Goal: Task Accomplishment & Management: Use online tool/utility

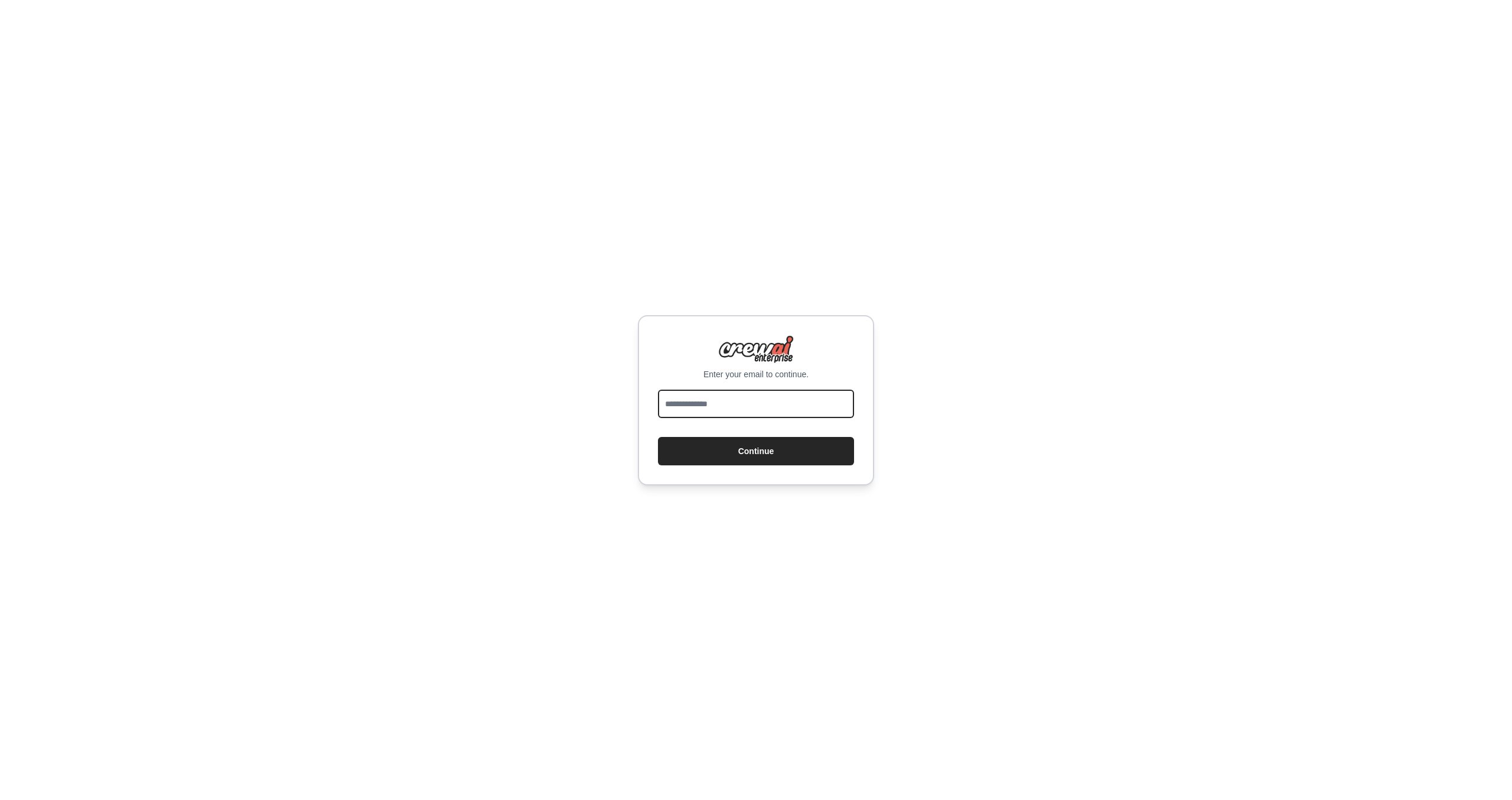
click at [755, 407] on input "email" at bounding box center [756, 403] width 196 height 29
type input "**********"
click at [658, 437] on button "Continue" at bounding box center [756, 451] width 196 height 29
click at [750, 442] on button "Continue" at bounding box center [756, 451] width 196 height 29
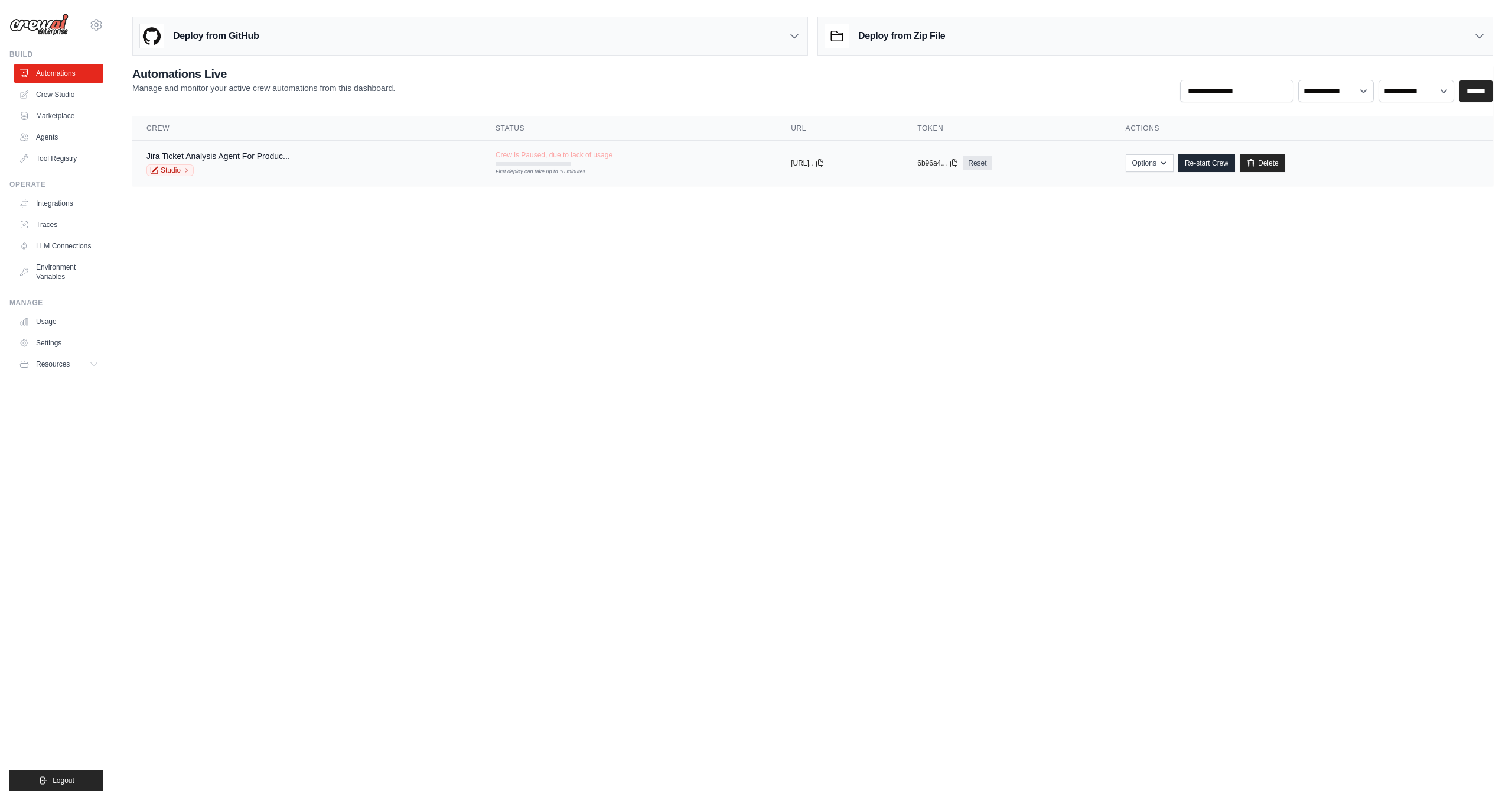
click at [290, 166] on div "Studio" at bounding box center [218, 171] width 144 height 12
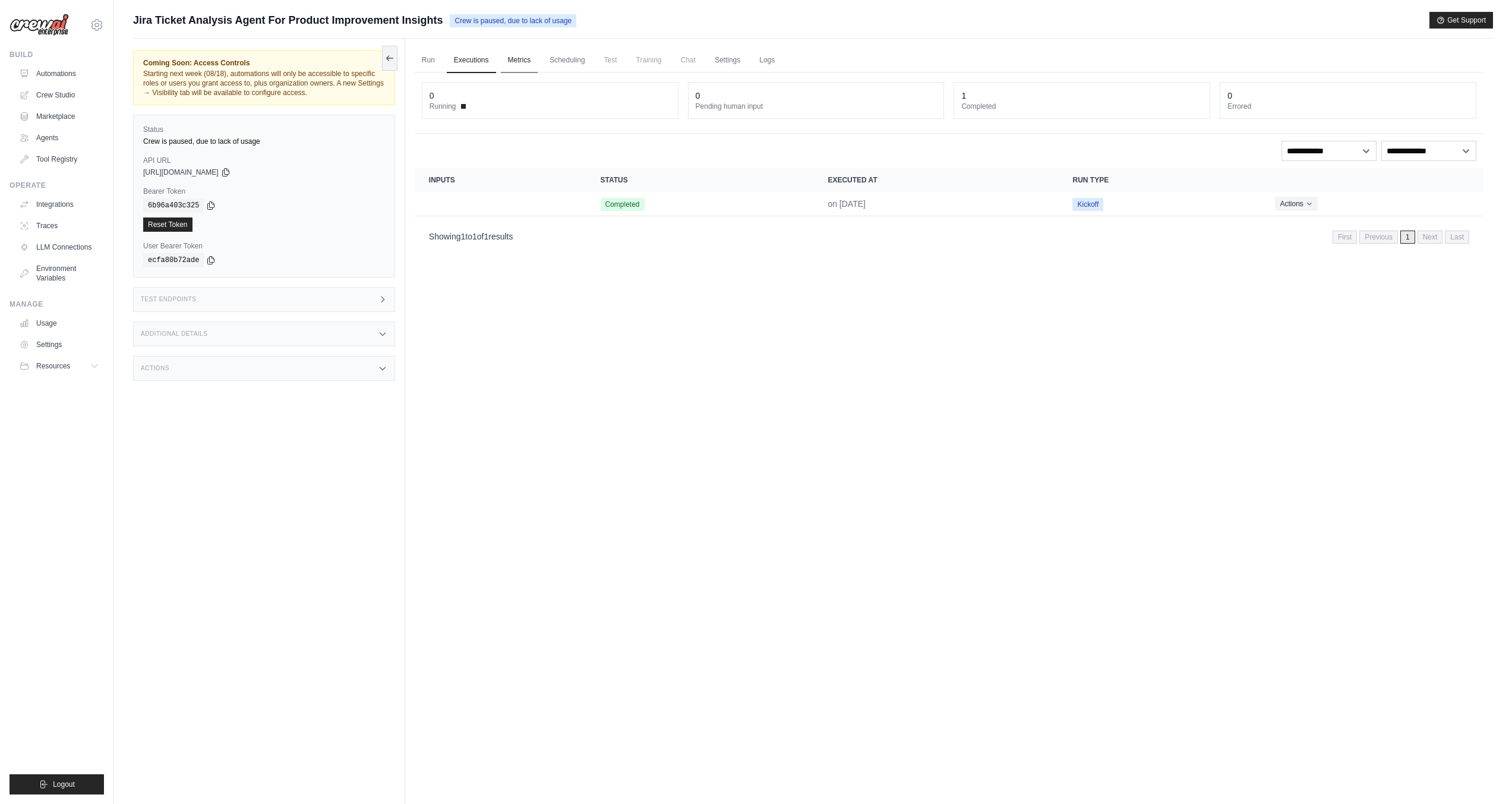
click at [524, 57] on link "Metrics" at bounding box center [520, 60] width 38 height 25
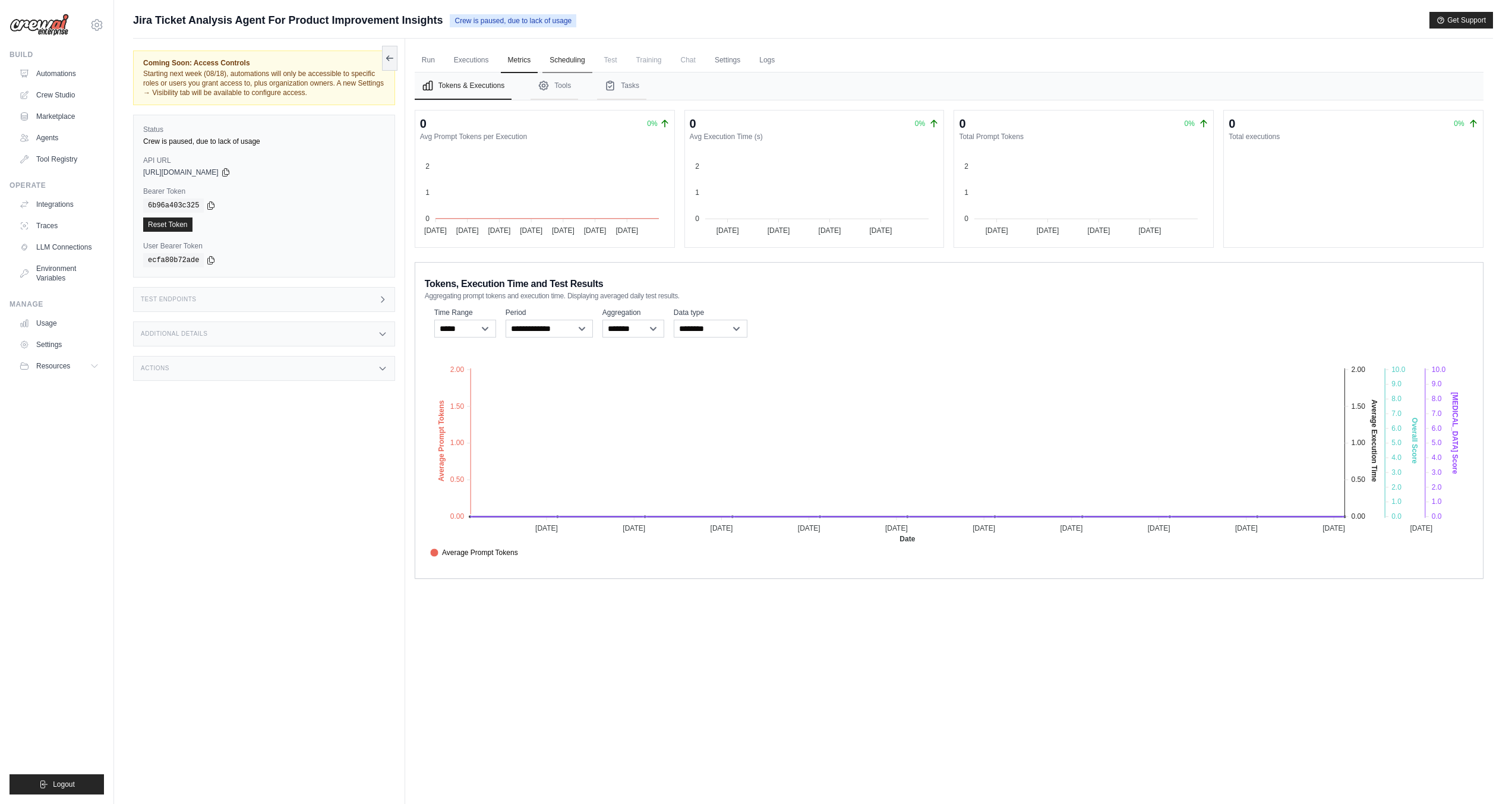
click at [580, 61] on link "Scheduling" at bounding box center [566, 60] width 49 height 25
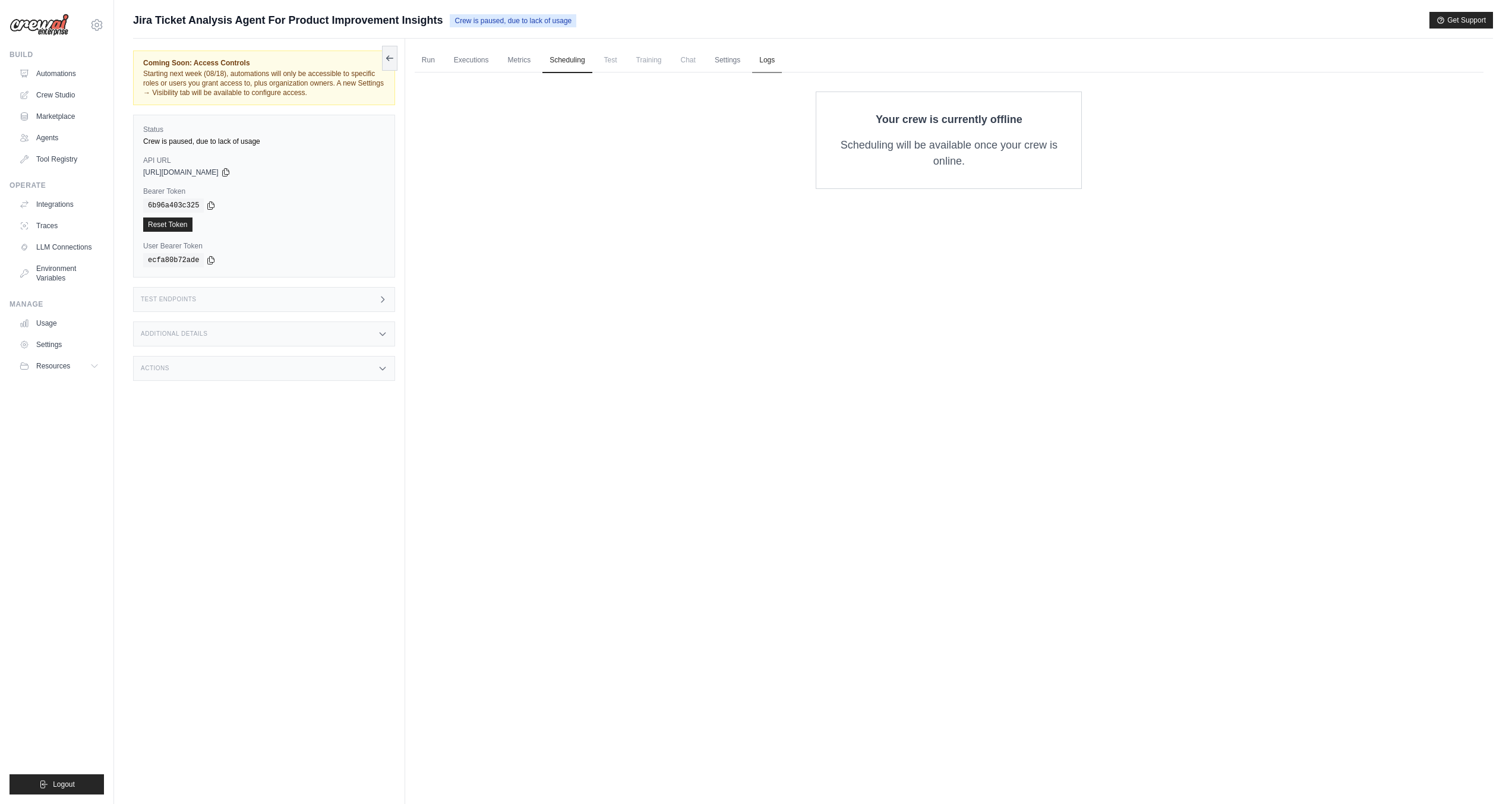
click at [777, 59] on link "Logs" at bounding box center [767, 60] width 30 height 25
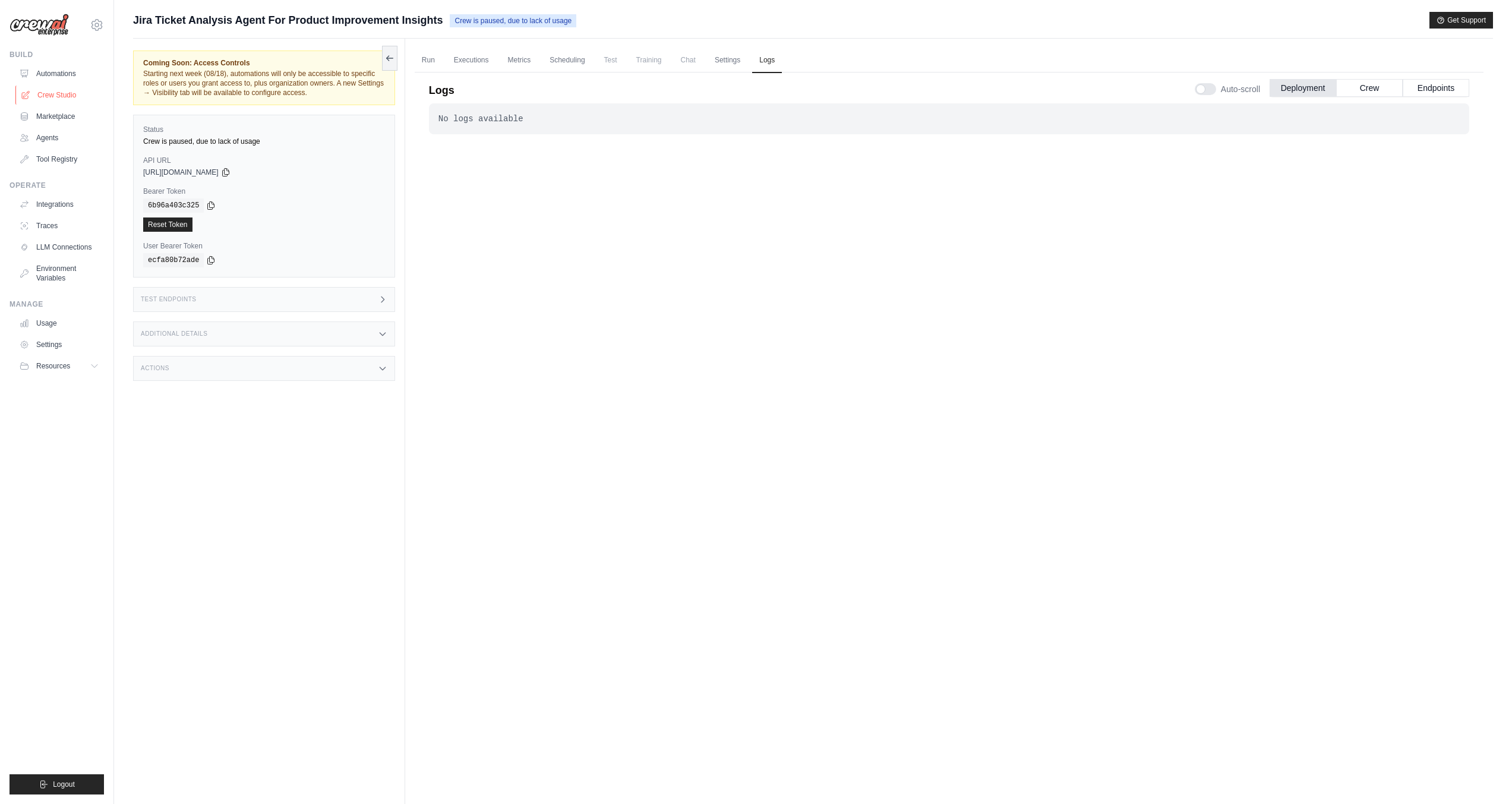
click at [50, 95] on link "Crew Studio" at bounding box center [61, 95] width 90 height 19
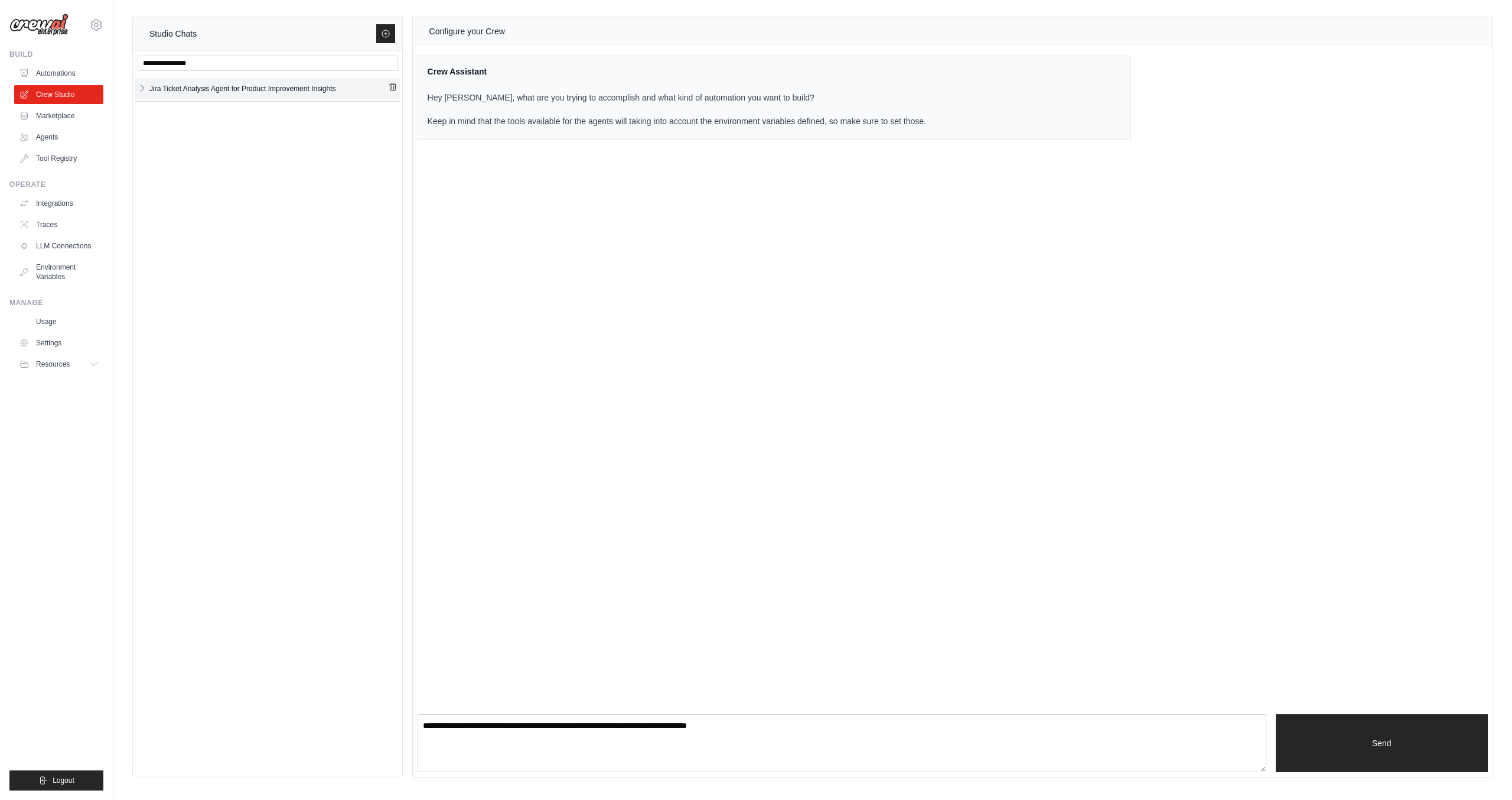
click at [142, 87] on icon "button" at bounding box center [143, 88] width 10 height 10
click at [188, 112] on div "Jira Ticket Anal... **" at bounding box center [268, 116] width 256 height 24
click at [201, 115] on div "Jira Ticket Anal..." at bounding box center [258, 112] width 216 height 12
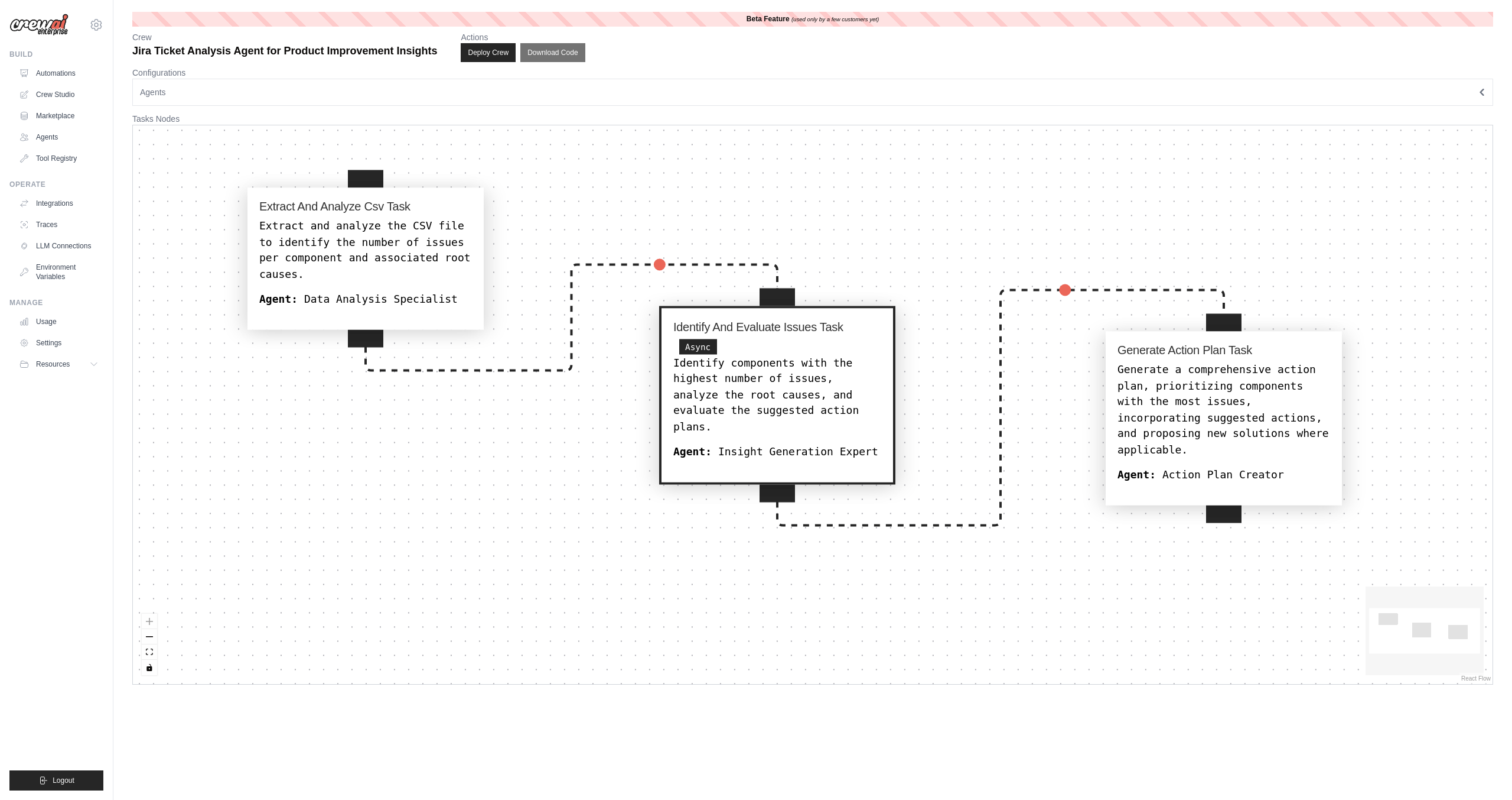
drag, startPoint x: 444, startPoint y: 364, endPoint x: 405, endPoint y: 242, distance: 128.1
click at [405, 242] on div "Extract and analyze the CSV file to identify the number of issues per component…" at bounding box center [366, 251] width 213 height 63
click at [48, 204] on link "Integrations" at bounding box center [60, 203] width 89 height 19
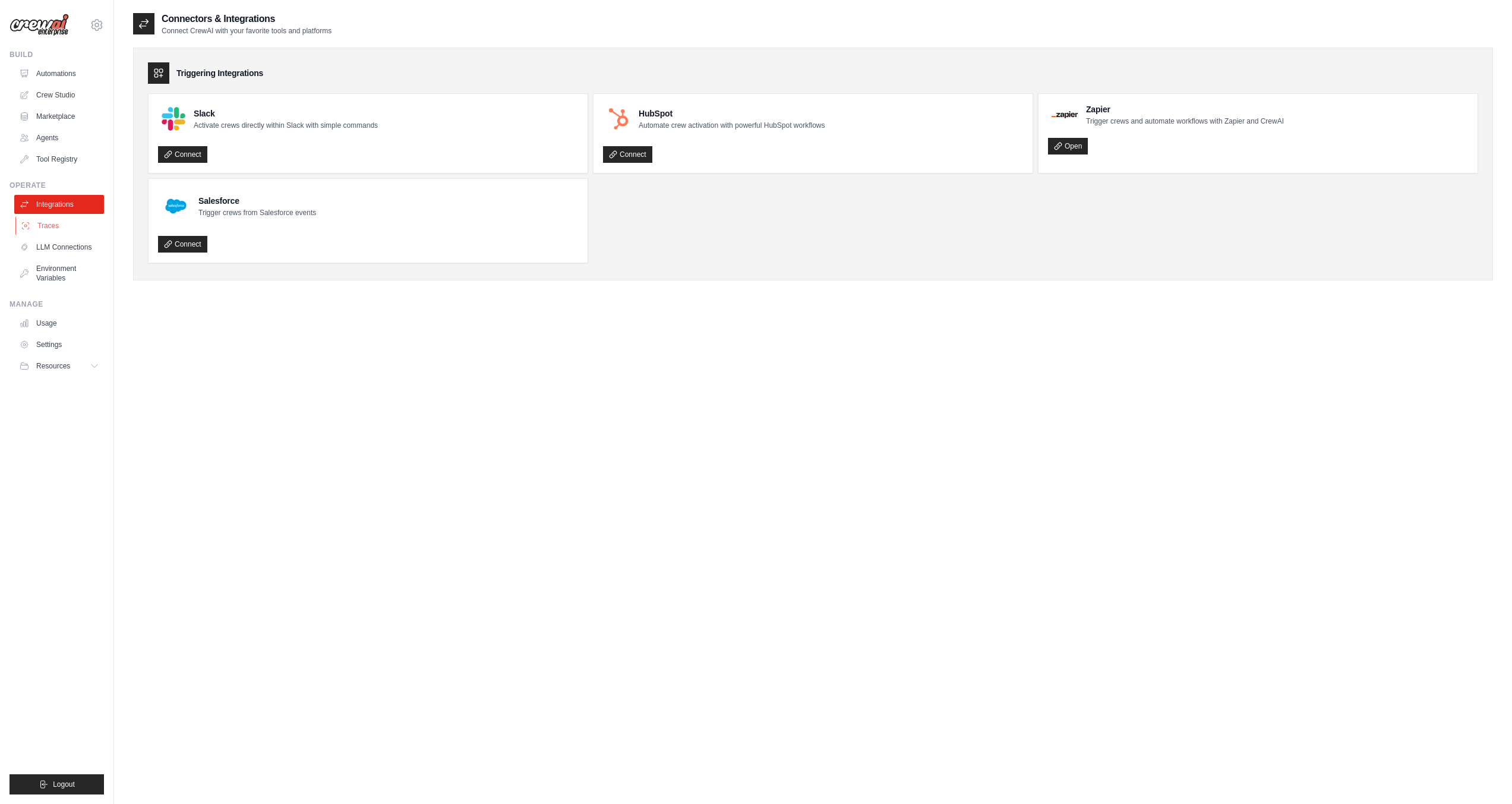
click at [55, 224] on link "Traces" at bounding box center [61, 225] width 90 height 19
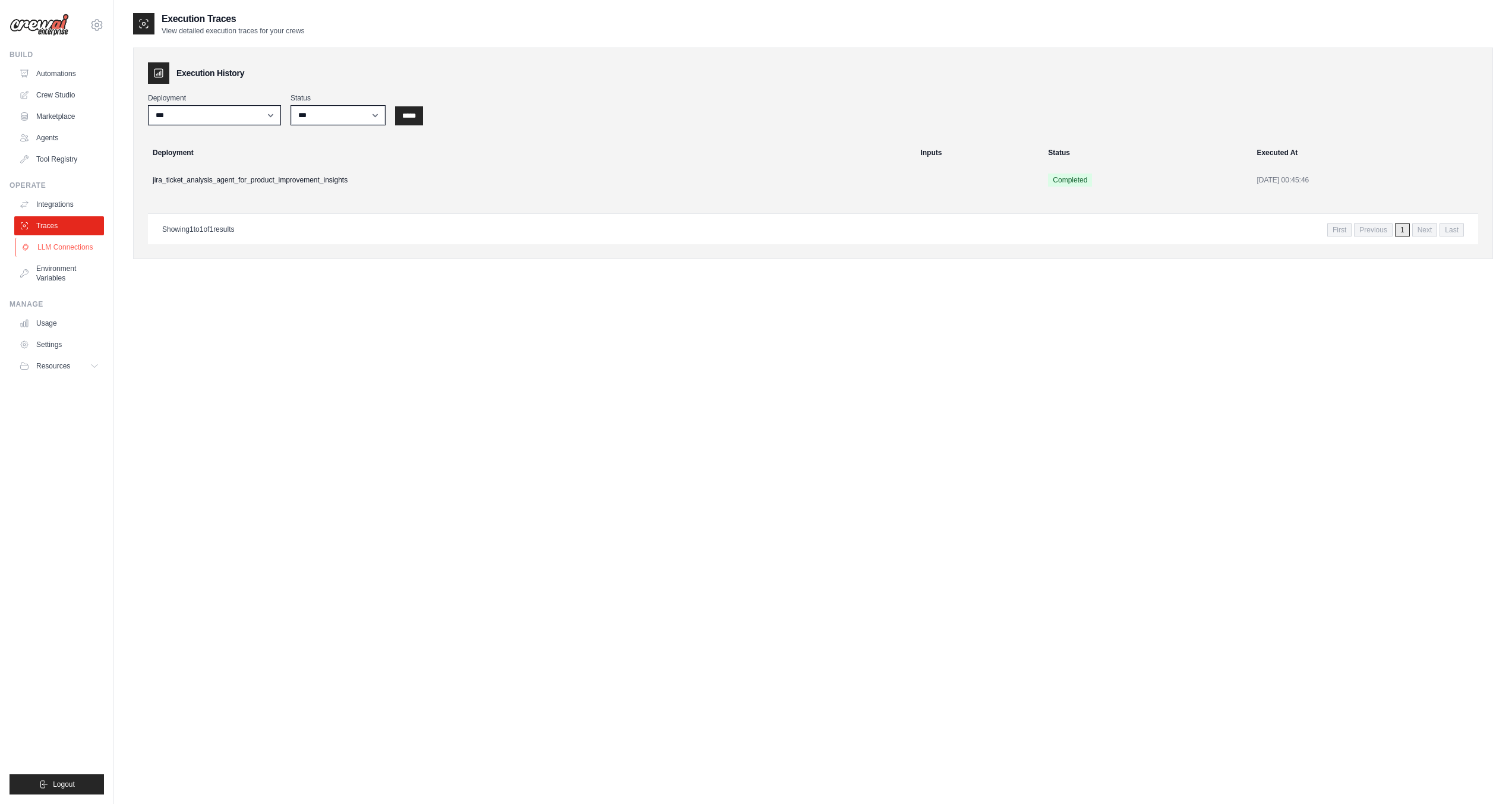
click at [51, 241] on link "LLM Connections" at bounding box center [61, 246] width 90 height 19
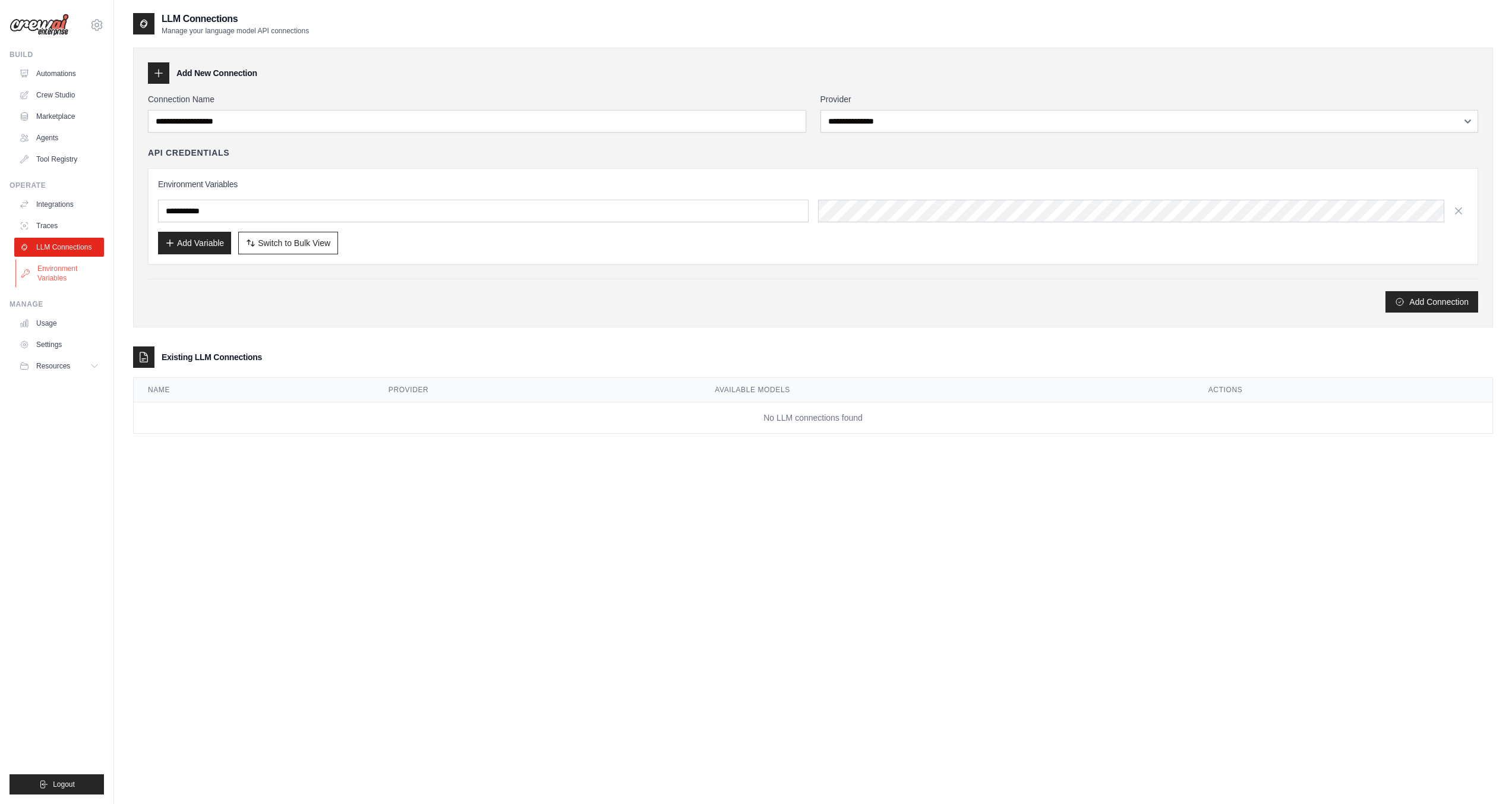
click at [56, 273] on link "Environment Variables" at bounding box center [61, 273] width 90 height 29
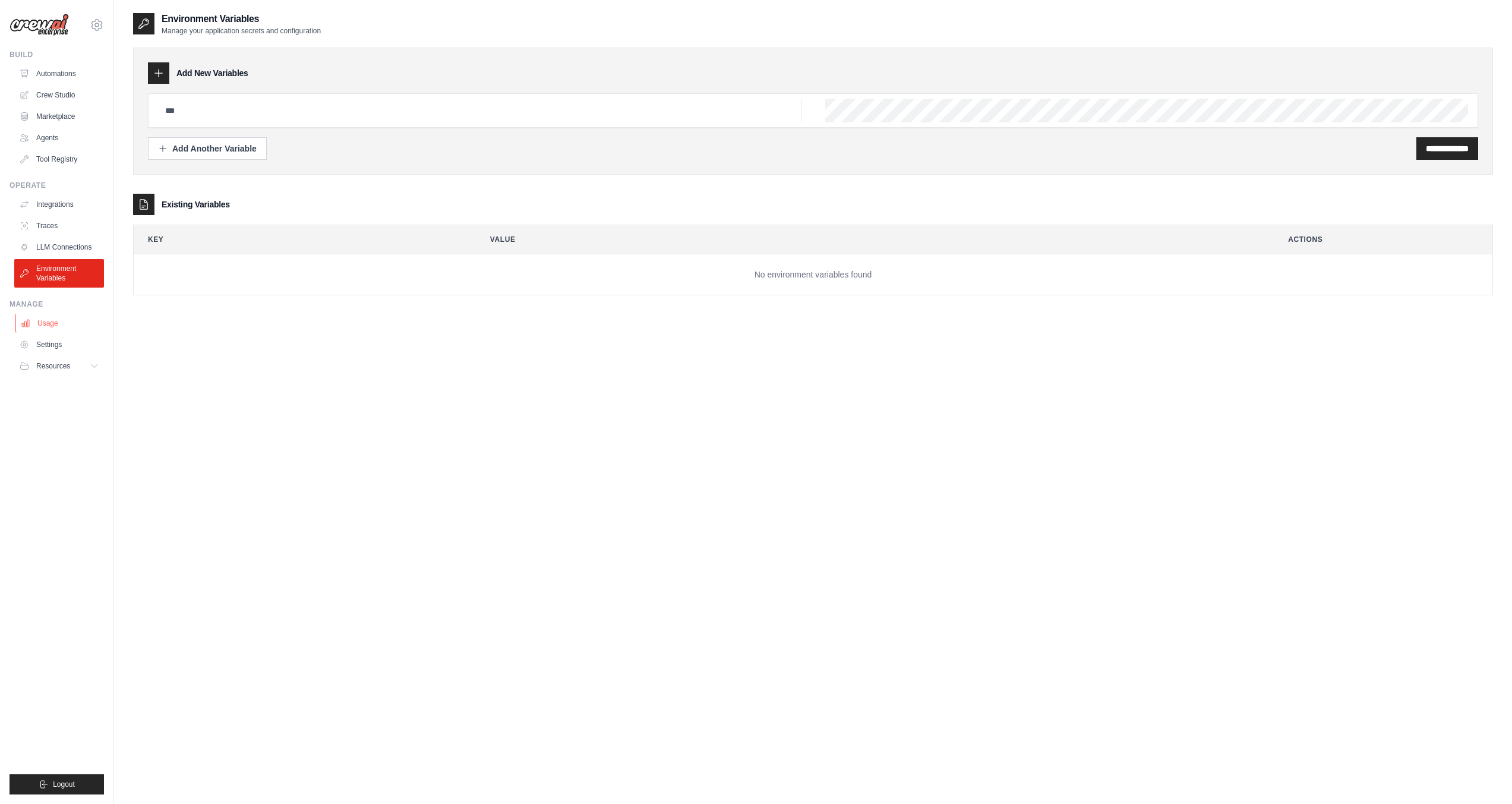
click at [51, 320] on link "Usage" at bounding box center [61, 323] width 90 height 19
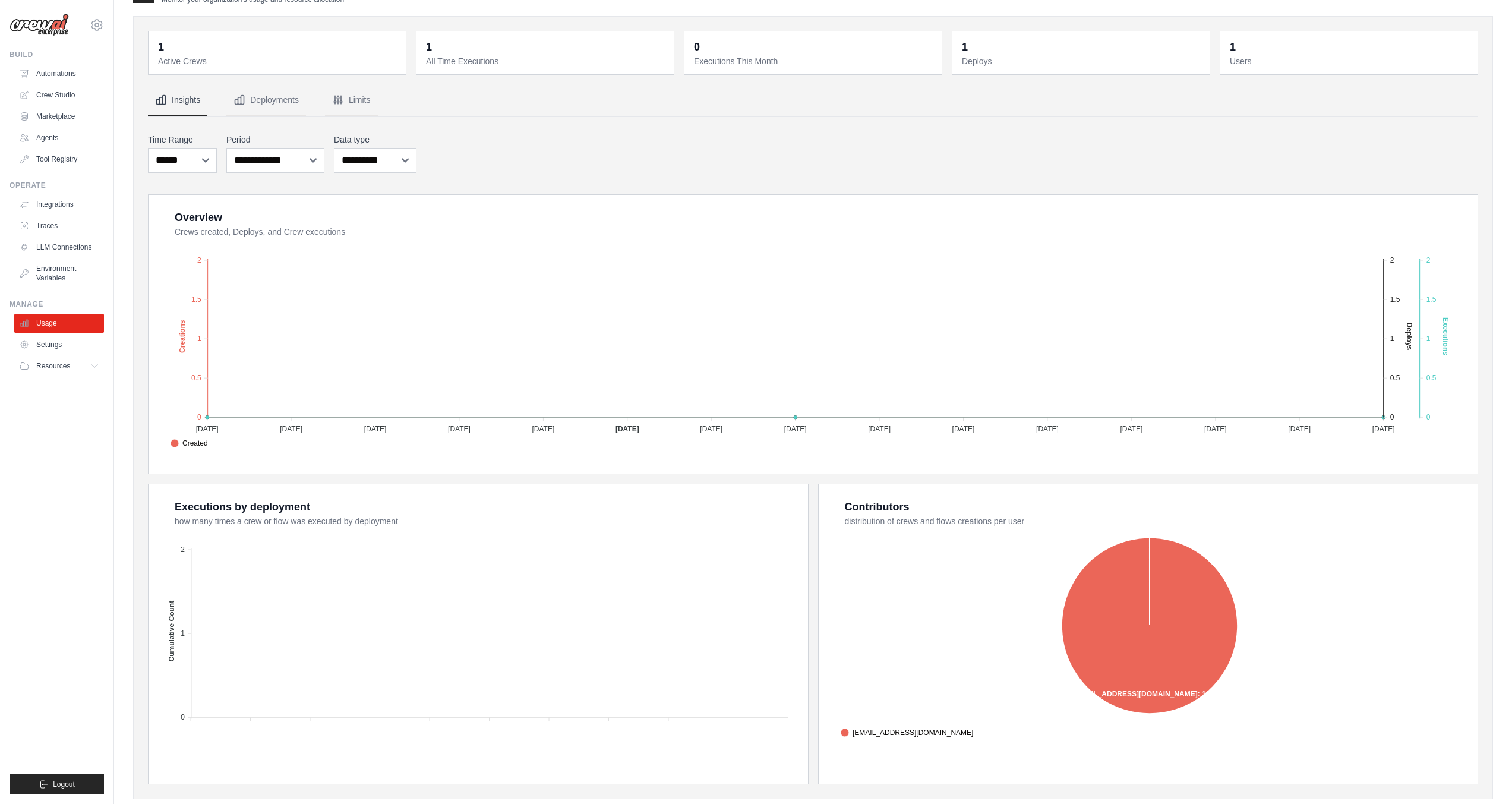
scroll to position [58, 0]
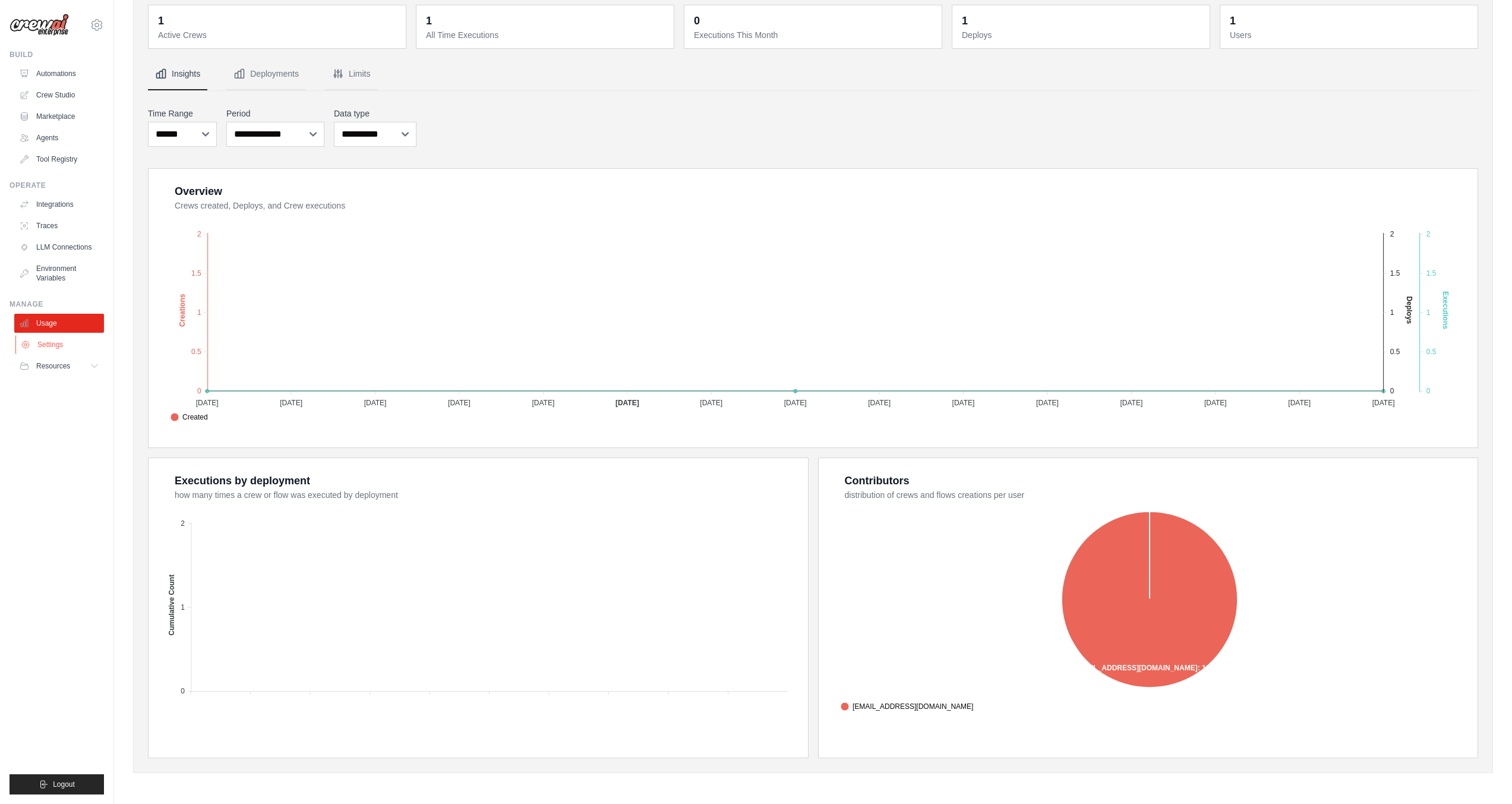
click at [40, 342] on link "Settings" at bounding box center [61, 344] width 90 height 19
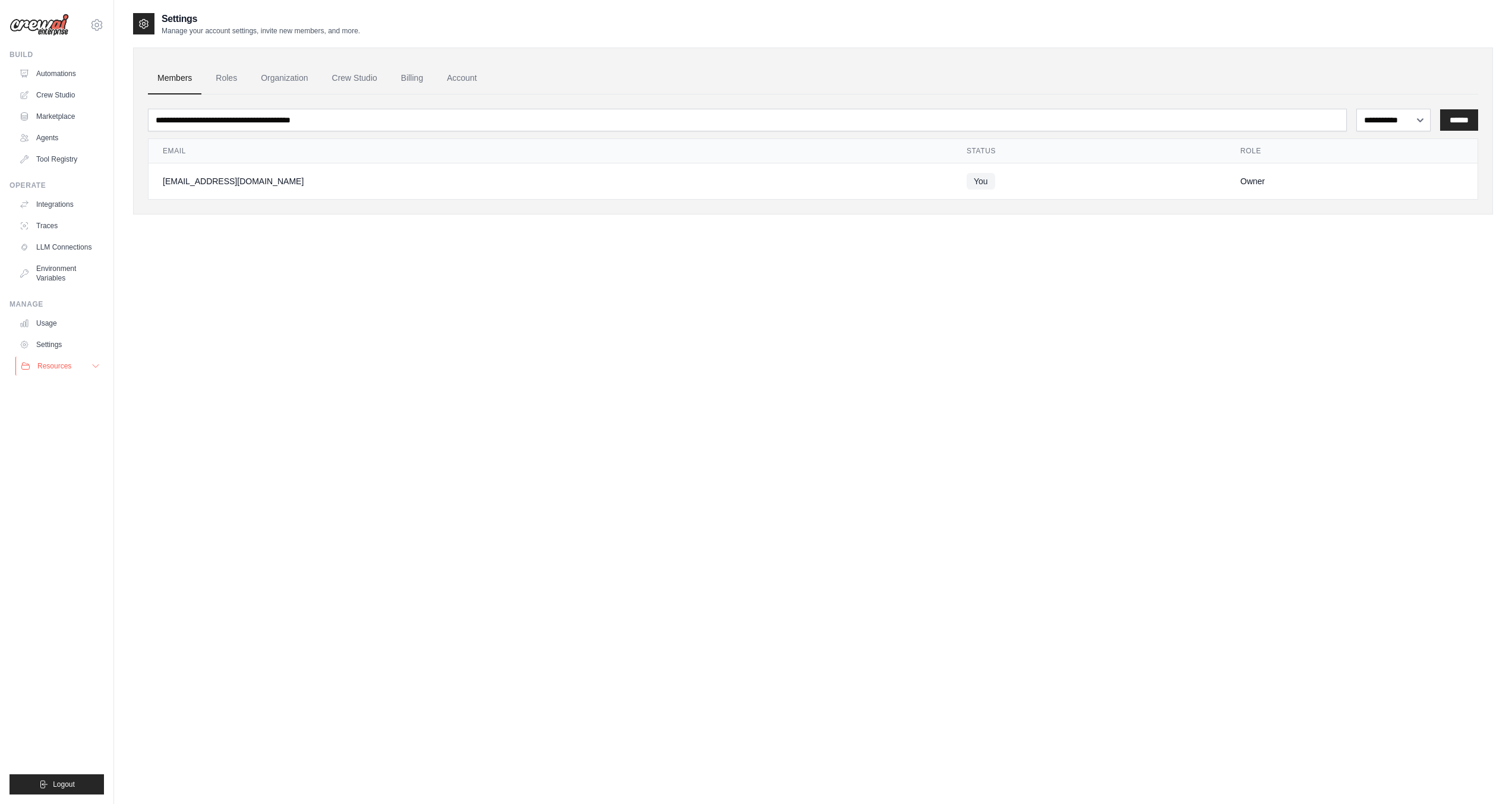
click at [45, 368] on span "Resources" at bounding box center [55, 367] width 34 height 10
click at [45, 365] on span "Resources" at bounding box center [55, 367] width 34 height 10
click at [47, 93] on link "Crew Studio" at bounding box center [61, 95] width 90 height 19
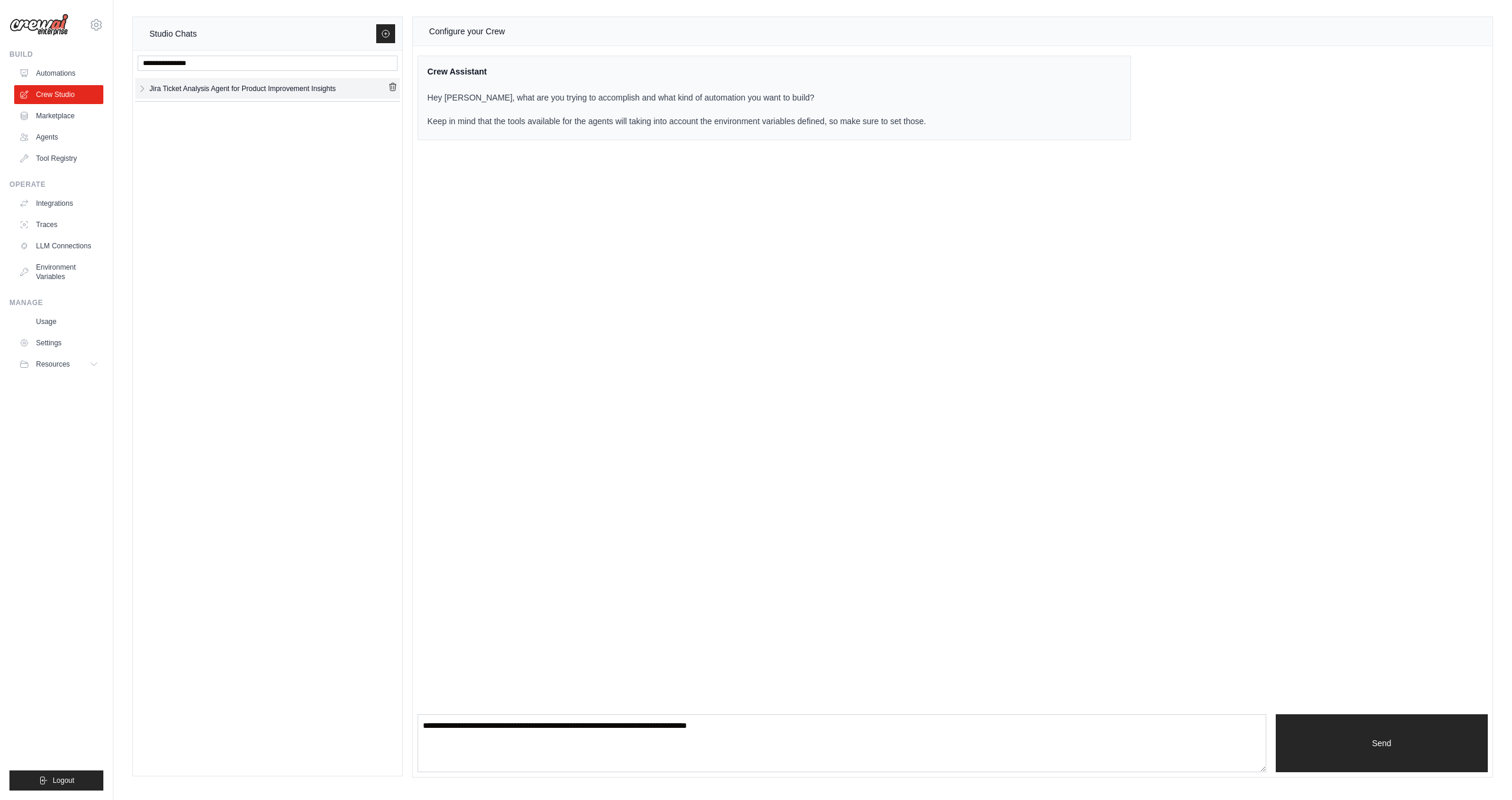
click at [227, 84] on div "Jira Ticket Analysis Agent for Product Improvement Insights" at bounding box center [243, 88] width 186 height 12
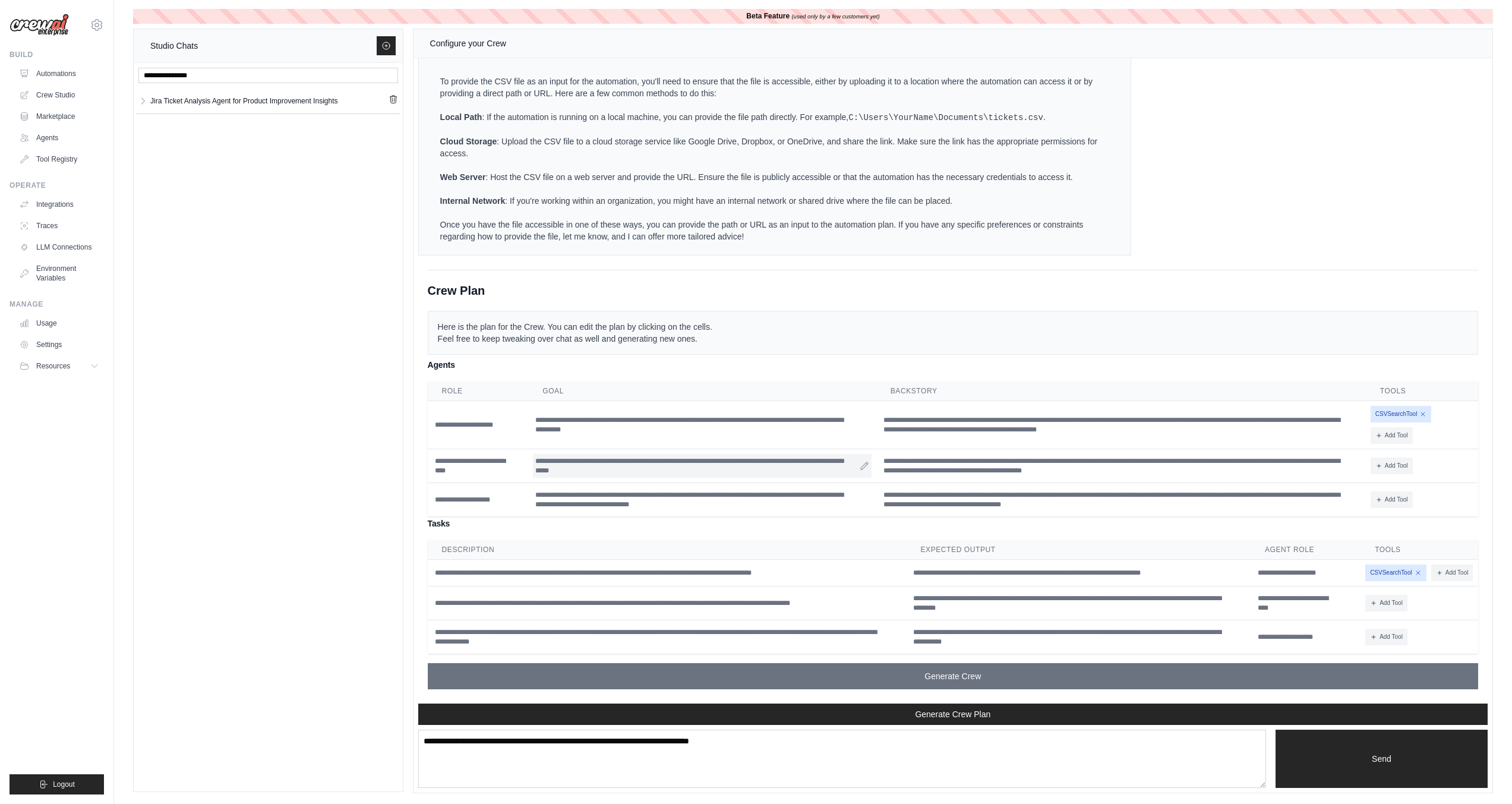
scroll to position [4, 0]
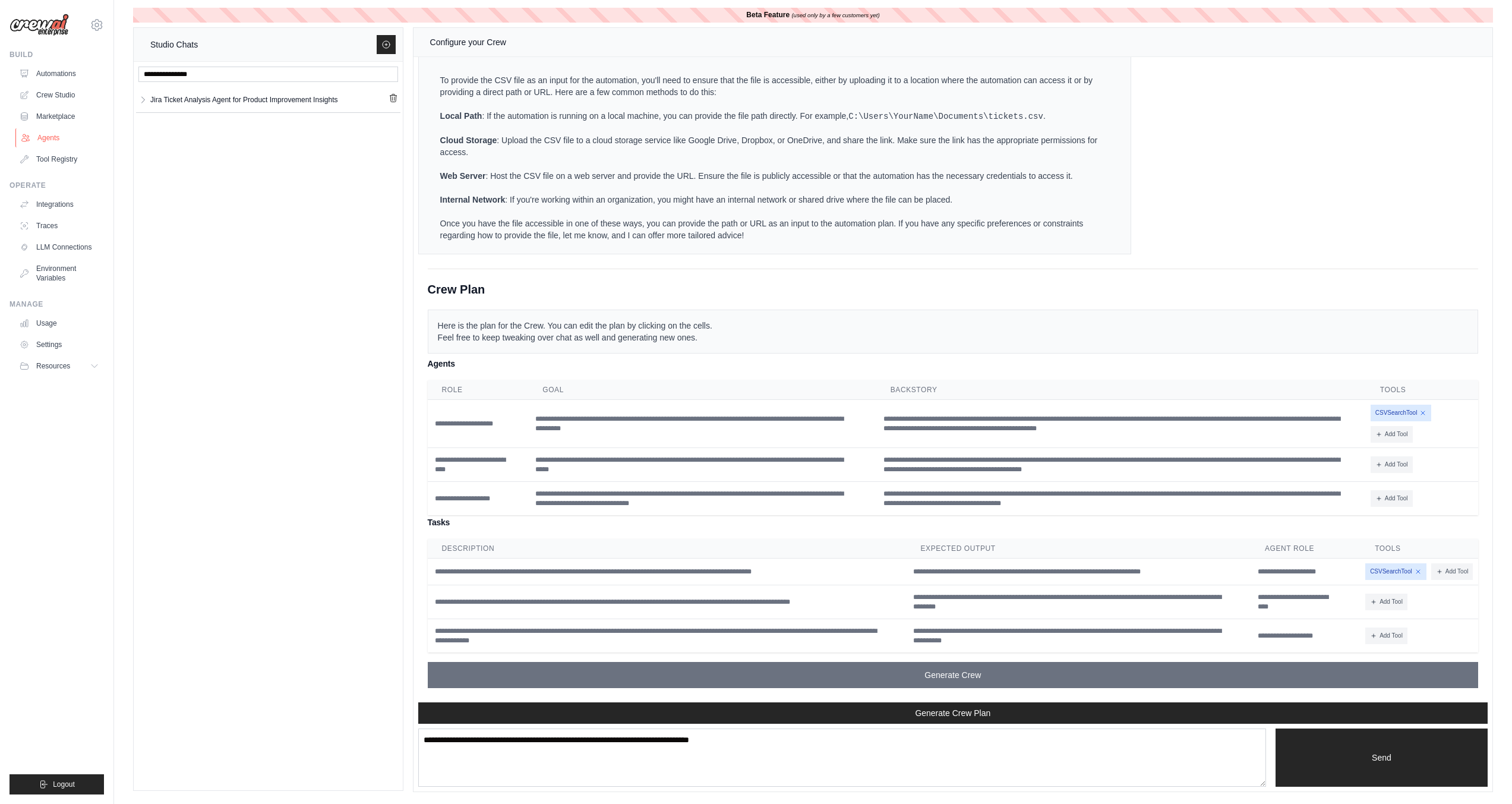
click at [55, 137] on link "Agents" at bounding box center [61, 137] width 90 height 19
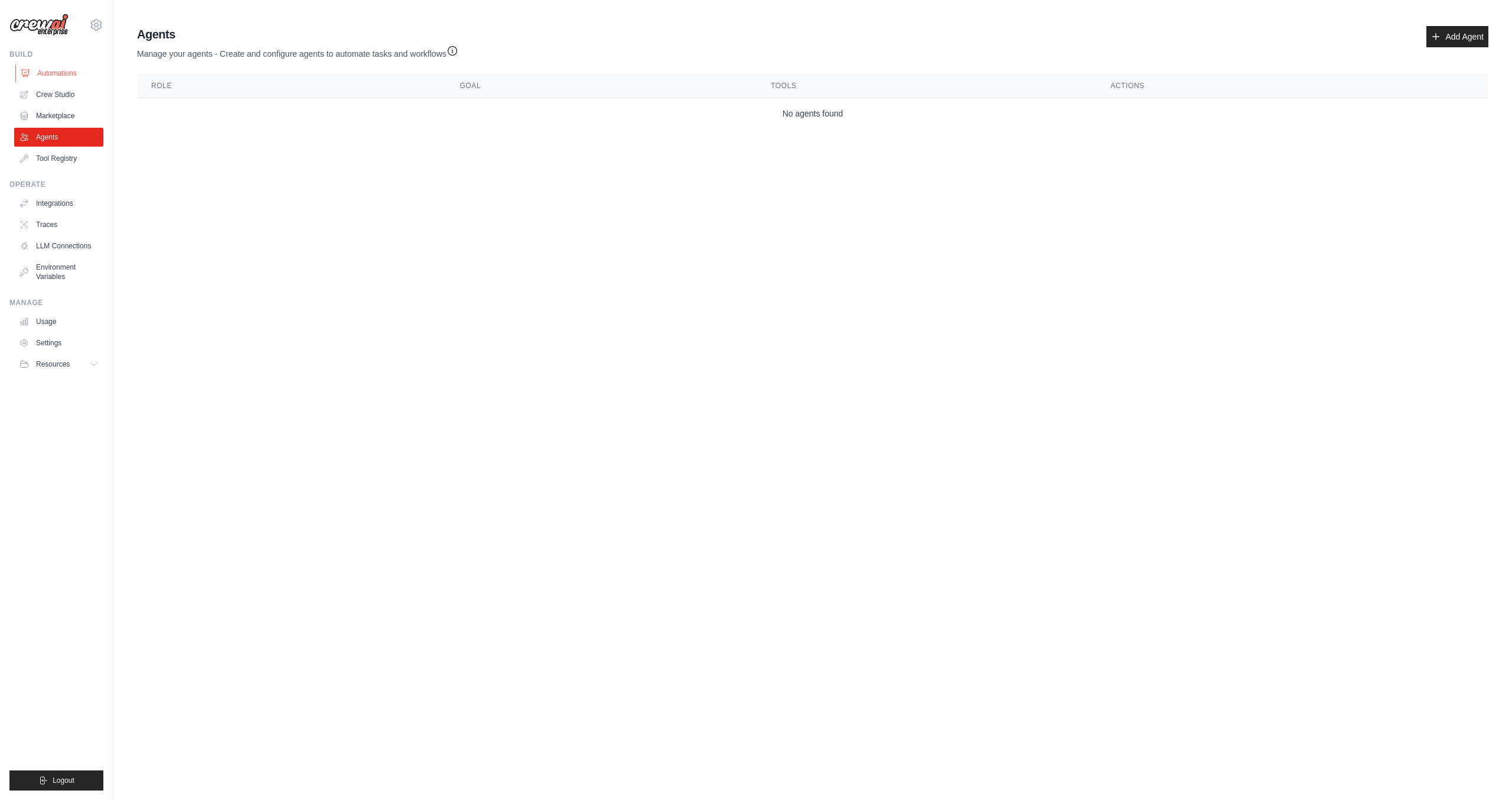
click at [58, 72] on link "Automations" at bounding box center [60, 72] width 89 height 19
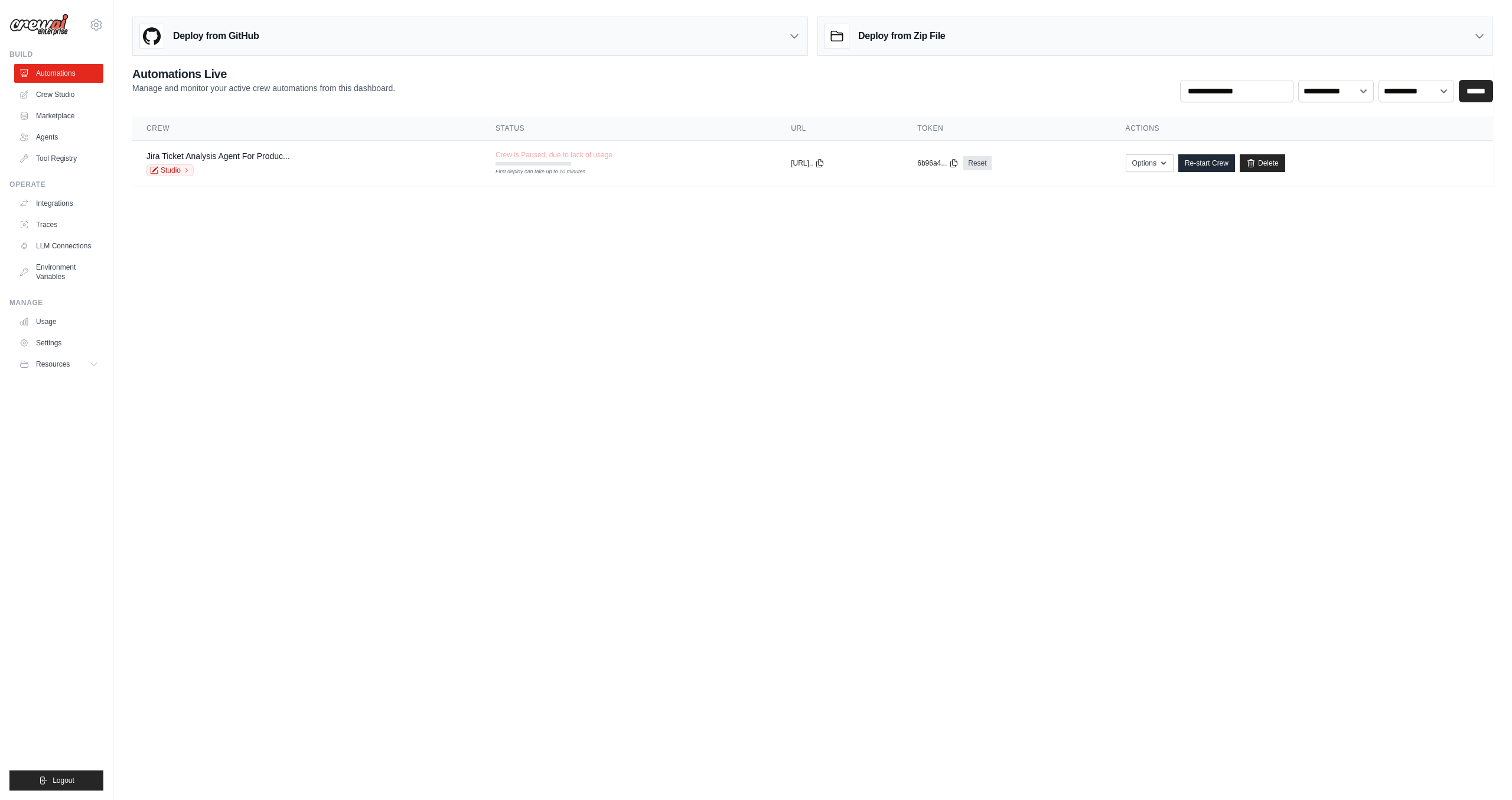
click at [797, 32] on icon at bounding box center [795, 36] width 12 height 12
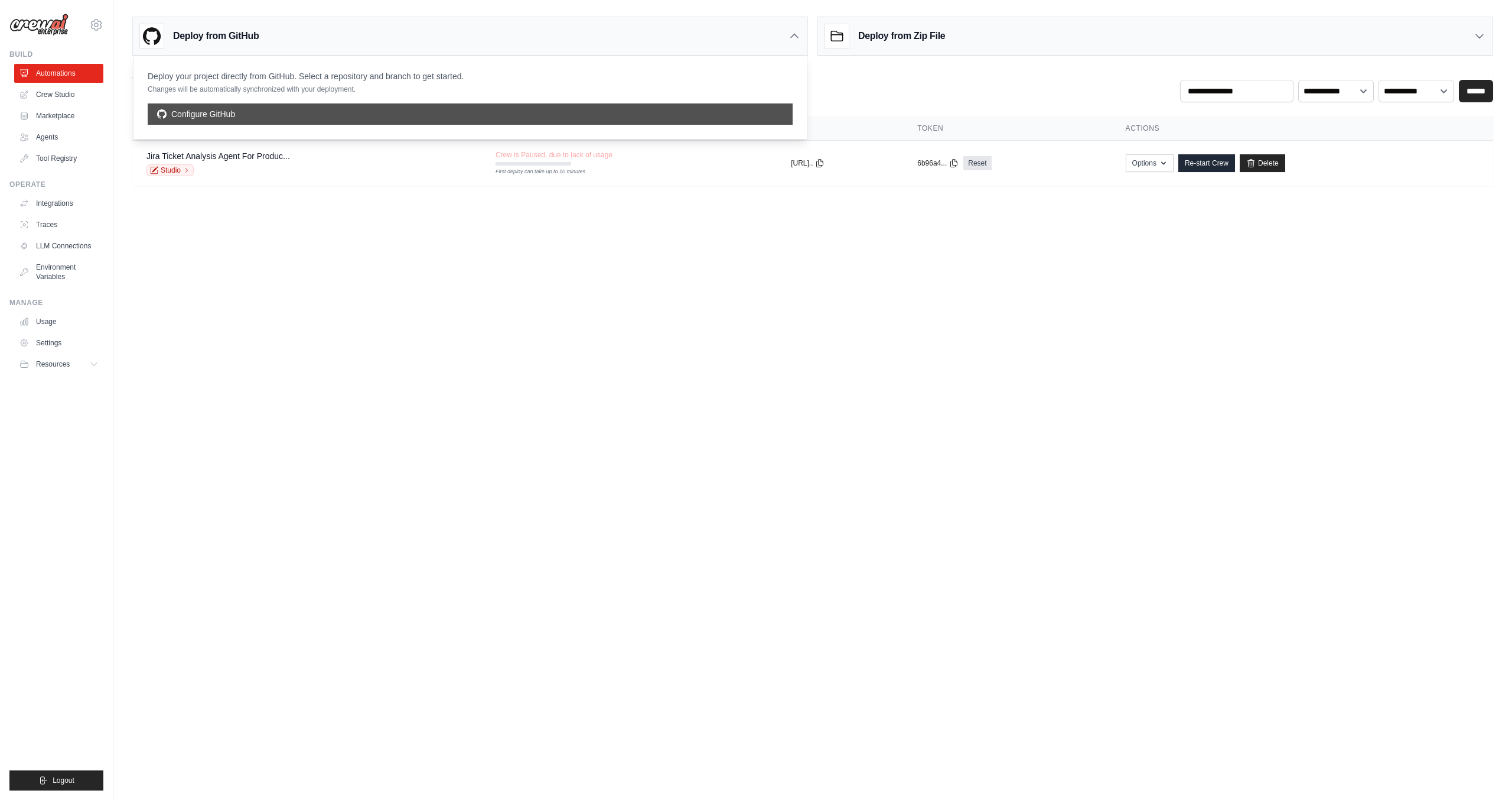
click at [459, 116] on link "Configure GitHub" at bounding box center [470, 113] width 645 height 21
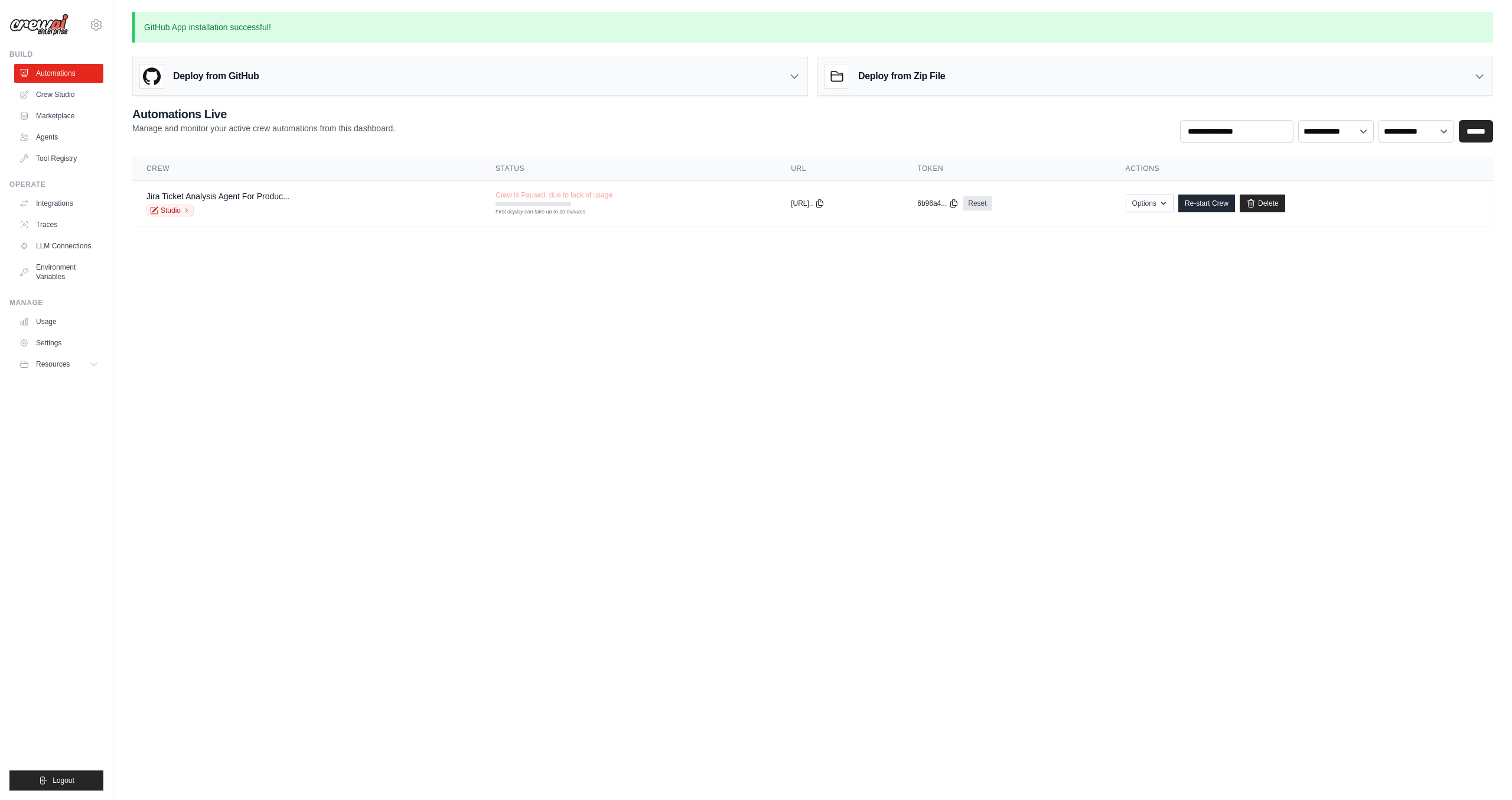
click at [793, 74] on icon at bounding box center [795, 76] width 12 height 12
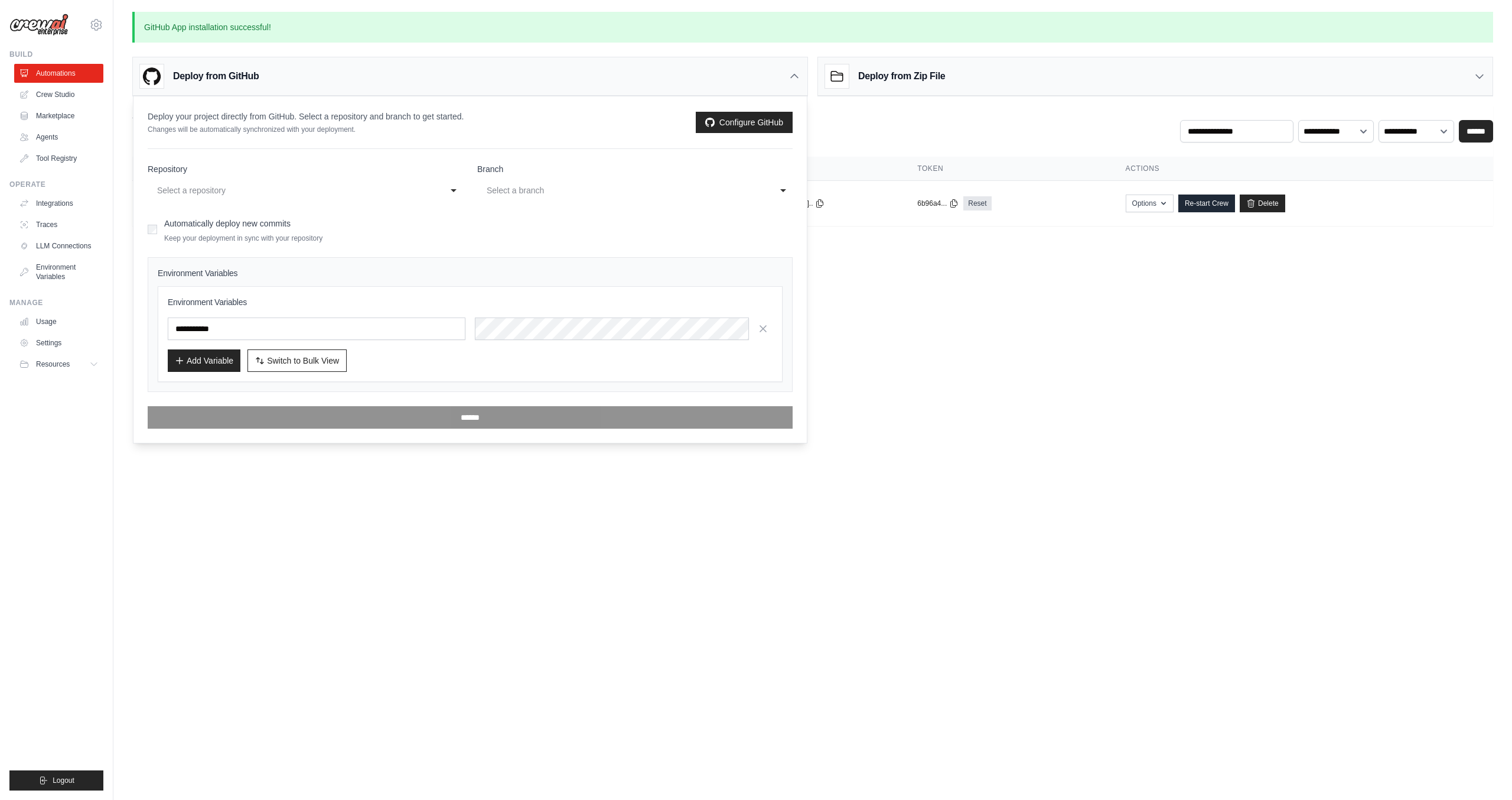
click at [428, 510] on body "renanpglima@gmail.com Settings Build Automations Crew Studio" at bounding box center [756, 400] width 1512 height 800
click at [794, 77] on icon at bounding box center [795, 76] width 12 height 12
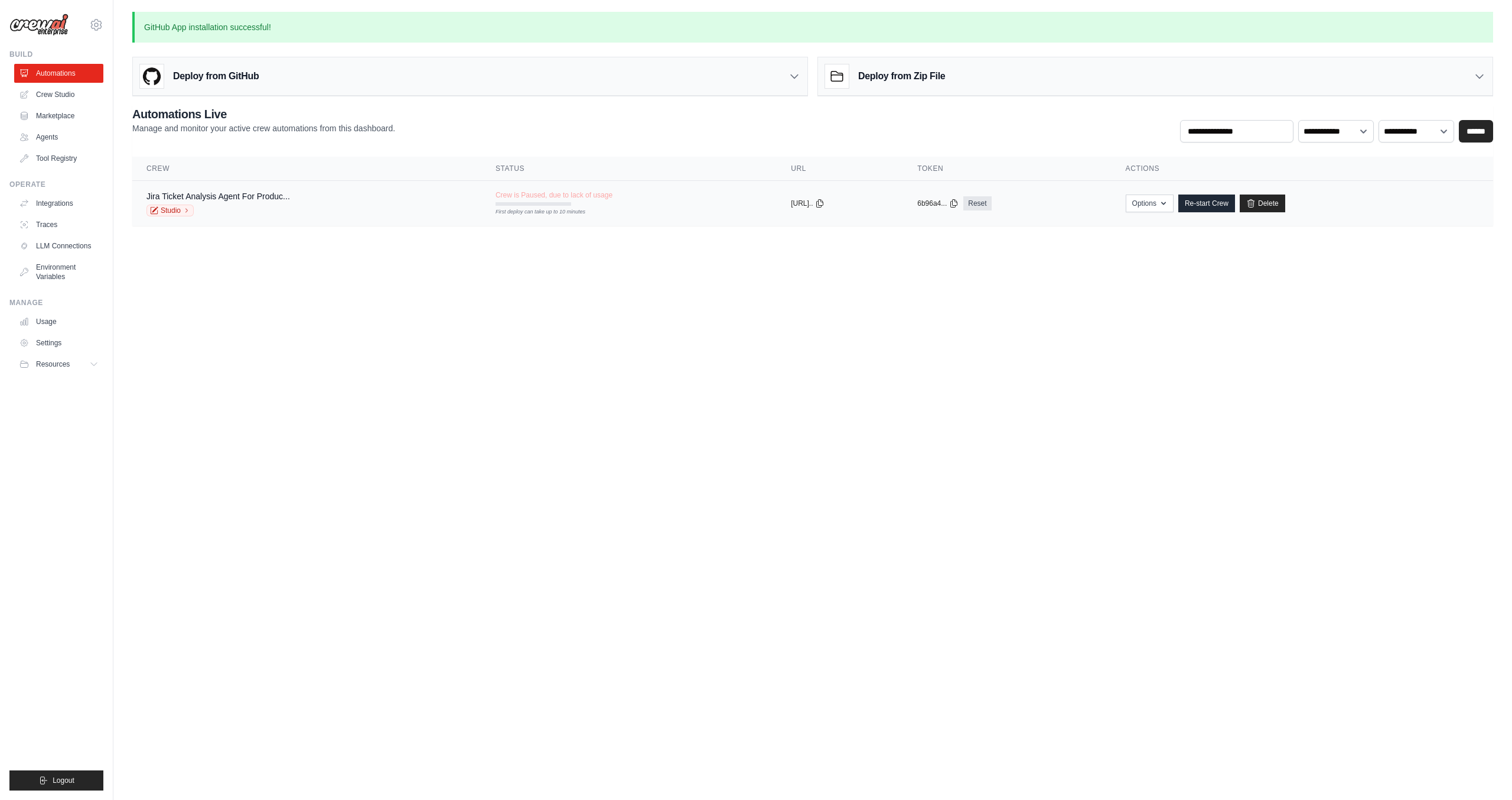
click at [315, 198] on div "Jira Ticket Analysis Agent For Produc... Studio" at bounding box center [307, 203] width 321 height 26
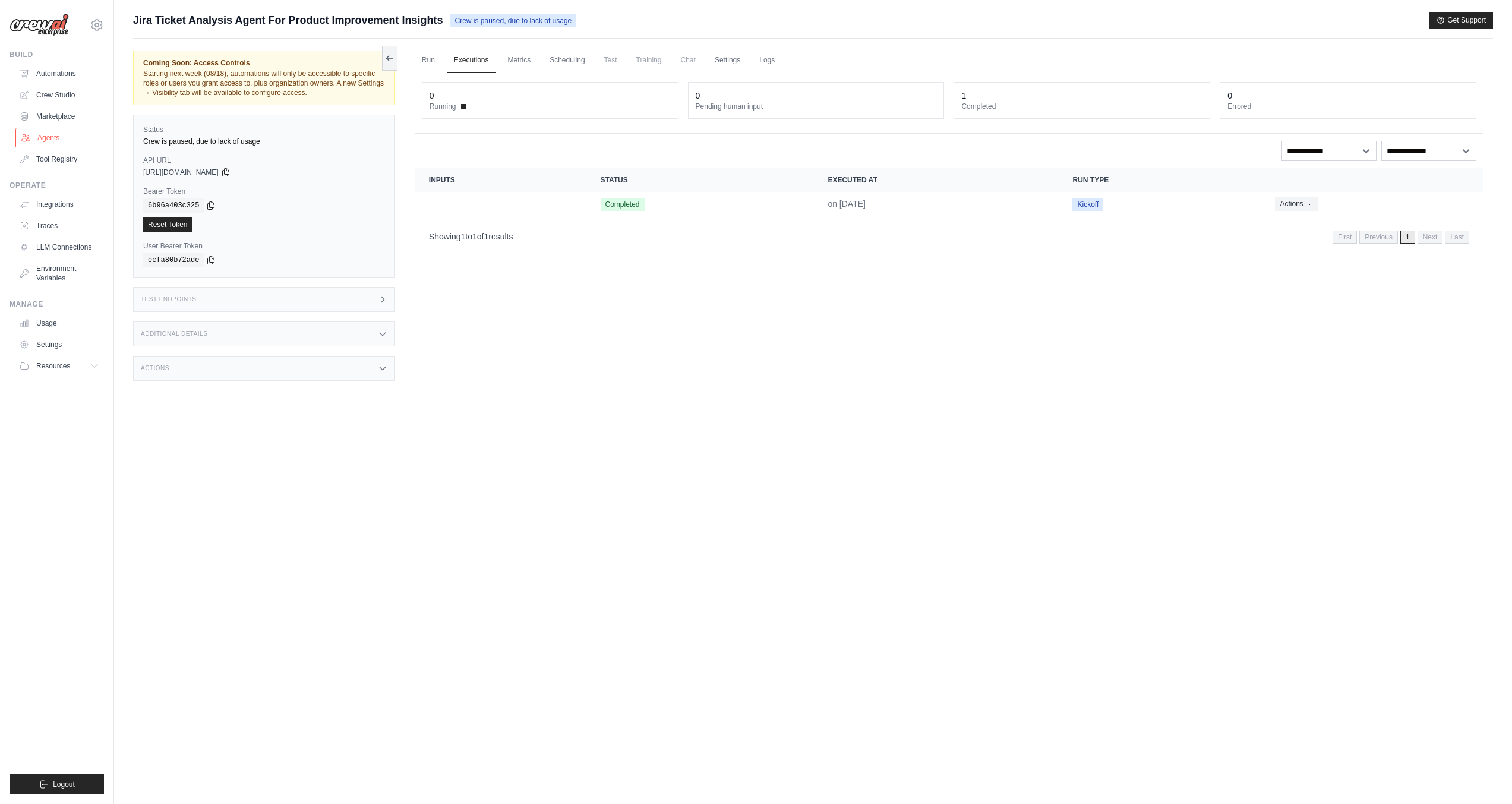
click at [48, 138] on link "Agents" at bounding box center [61, 137] width 90 height 19
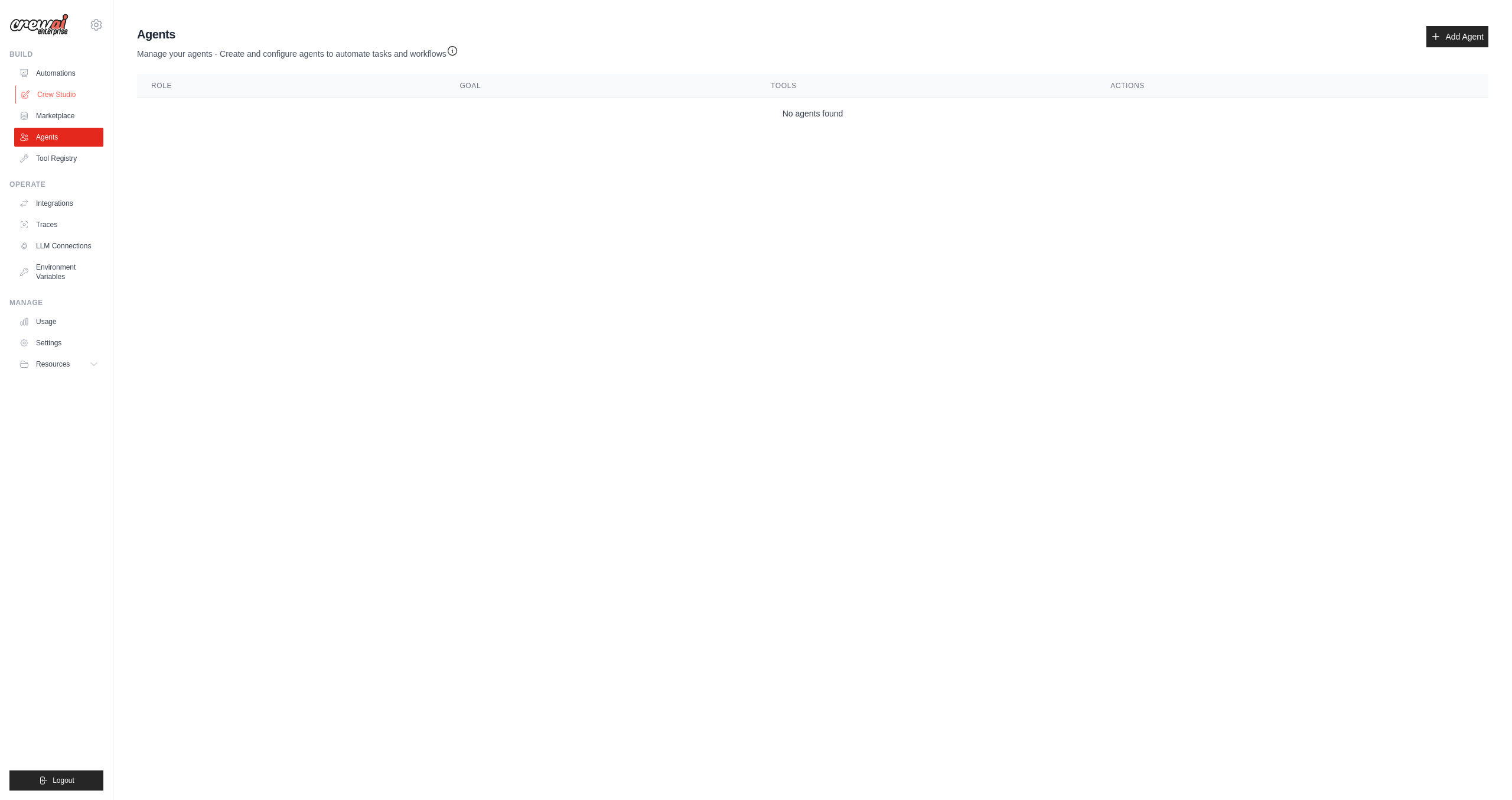
click at [42, 94] on link "Crew Studio" at bounding box center [60, 94] width 89 height 19
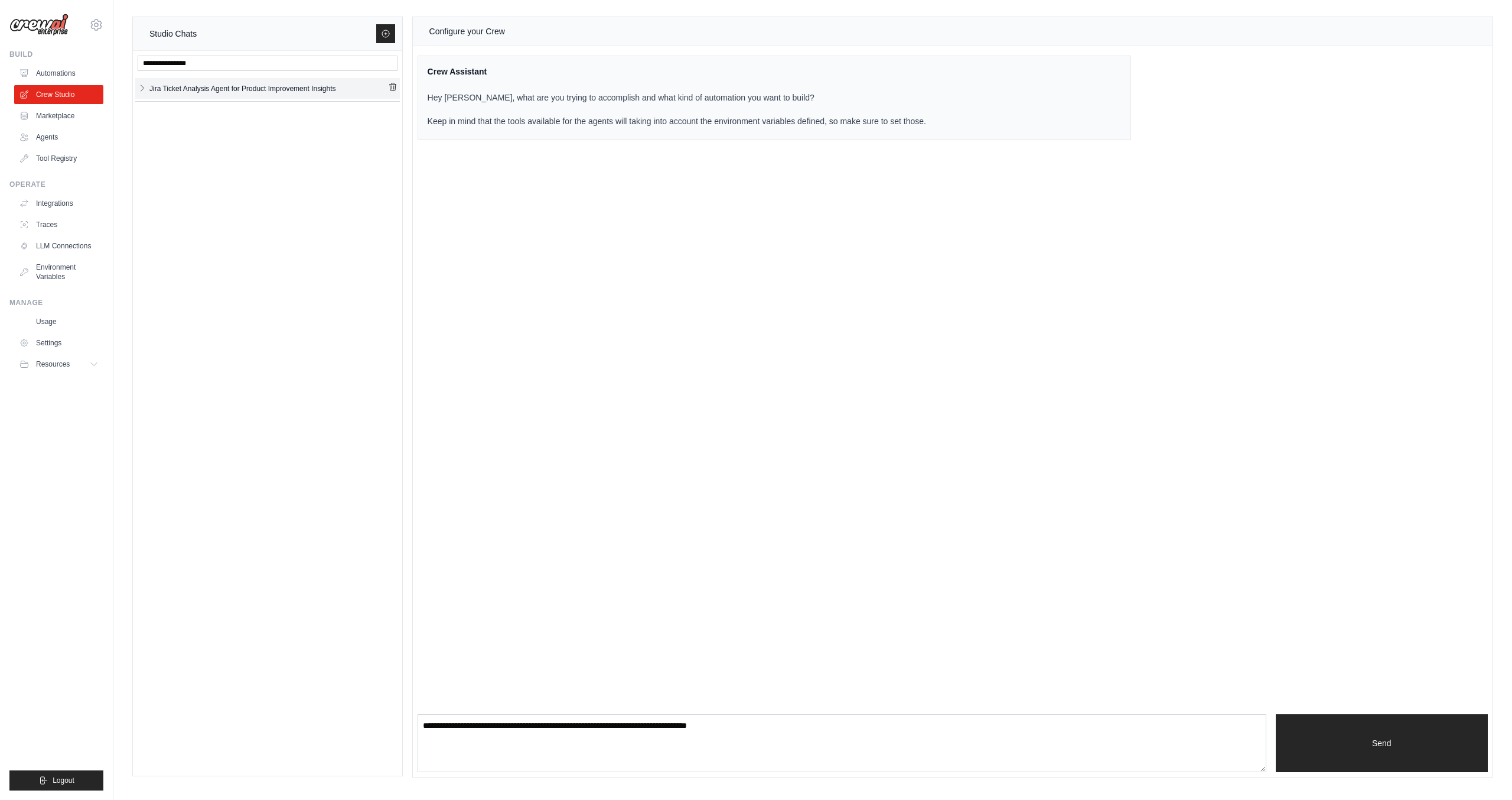
click at [143, 85] on icon "button" at bounding box center [143, 88] width 10 height 10
click at [324, 112] on div "Jira Ticket Anal... **" at bounding box center [268, 116] width 256 height 24
click at [226, 111] on div "Jira Ticket Anal..." at bounding box center [258, 112] width 216 height 12
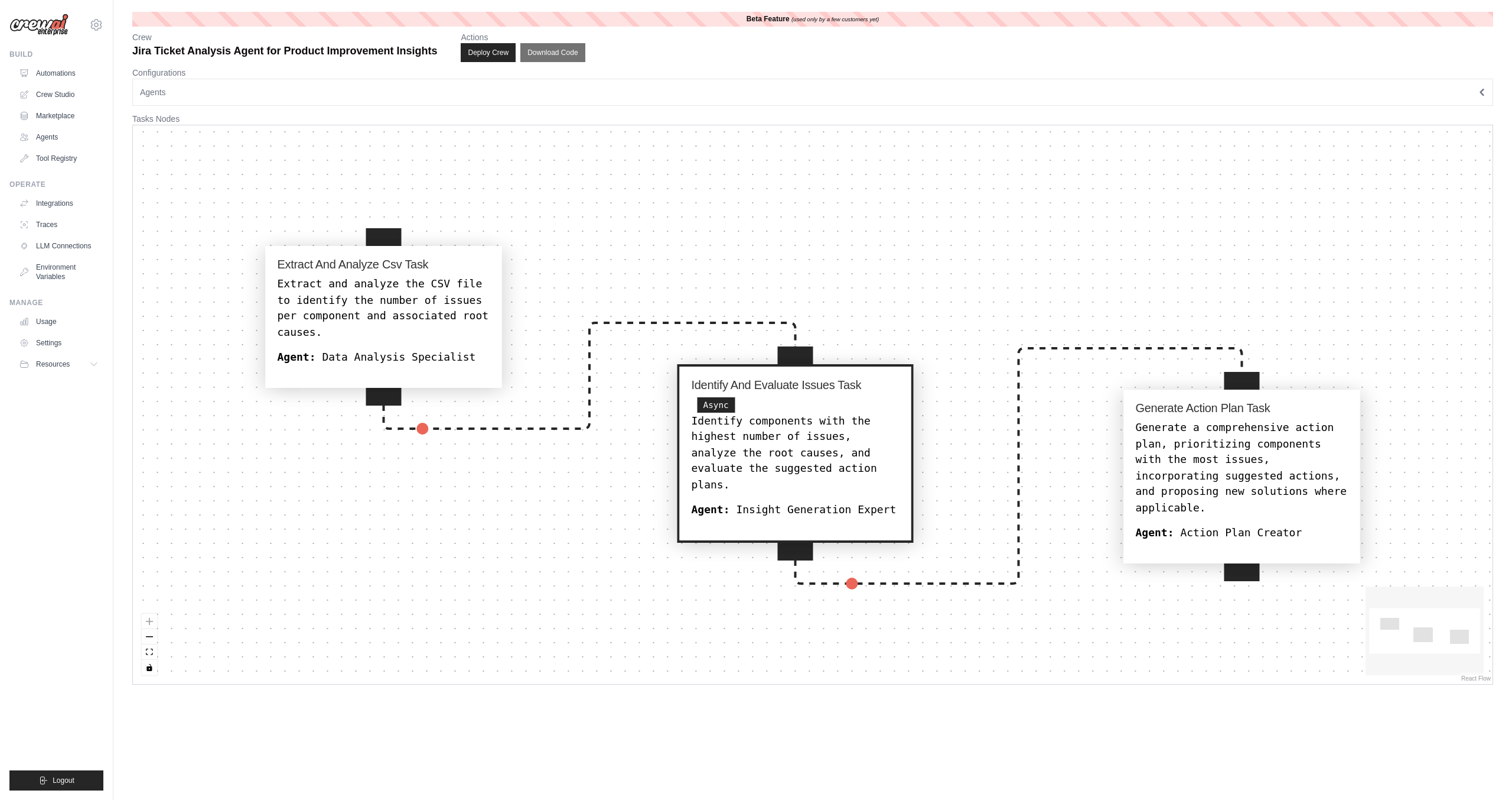
click at [356, 286] on div "Extract and analyze the CSV file to identify the number of issues per component…" at bounding box center [383, 308] width 213 height 63
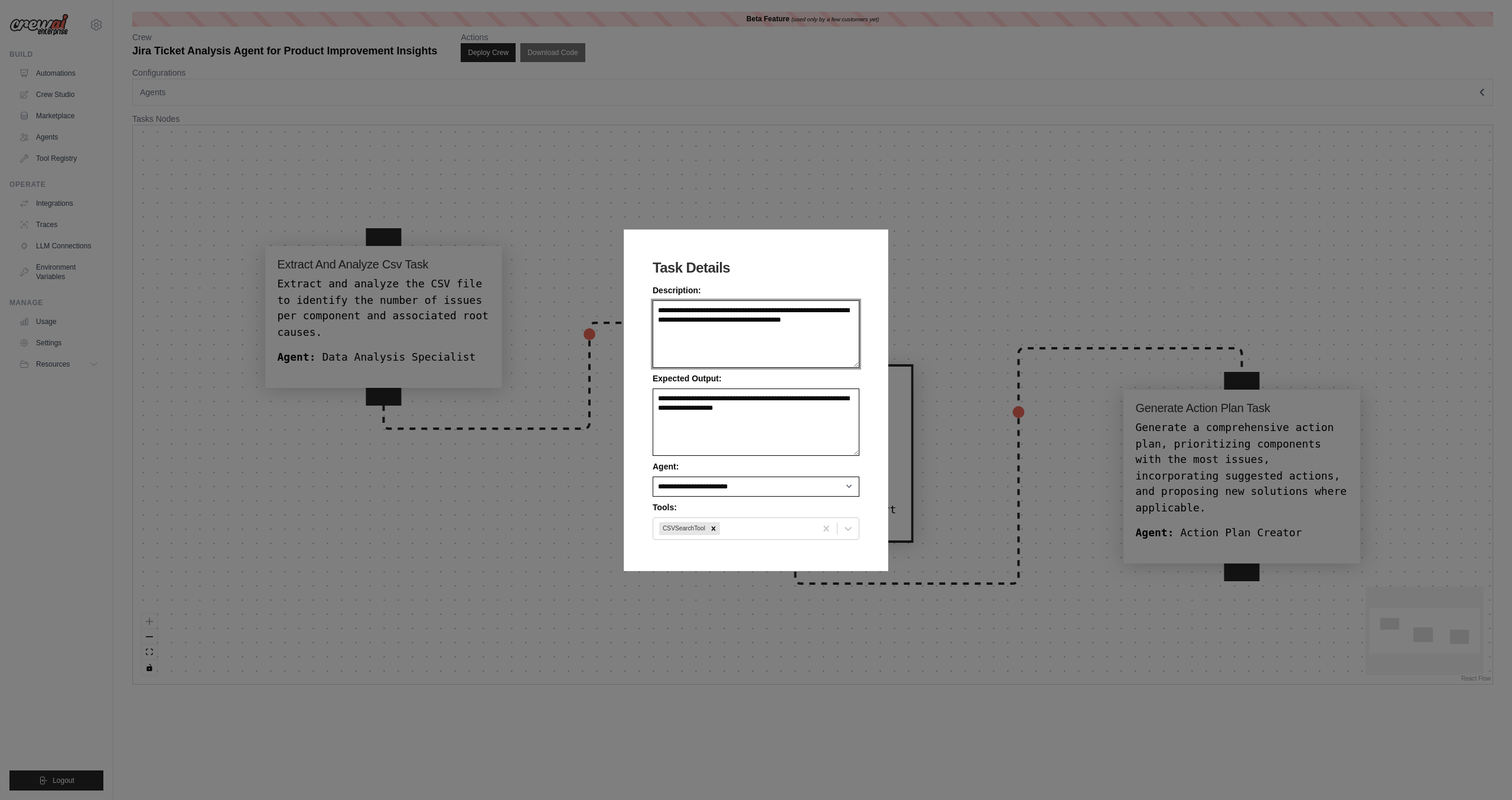
click at [711, 309] on textarea "**********" at bounding box center [756, 334] width 207 height 67
click at [837, 150] on div "**********" at bounding box center [756, 400] width 1512 height 800
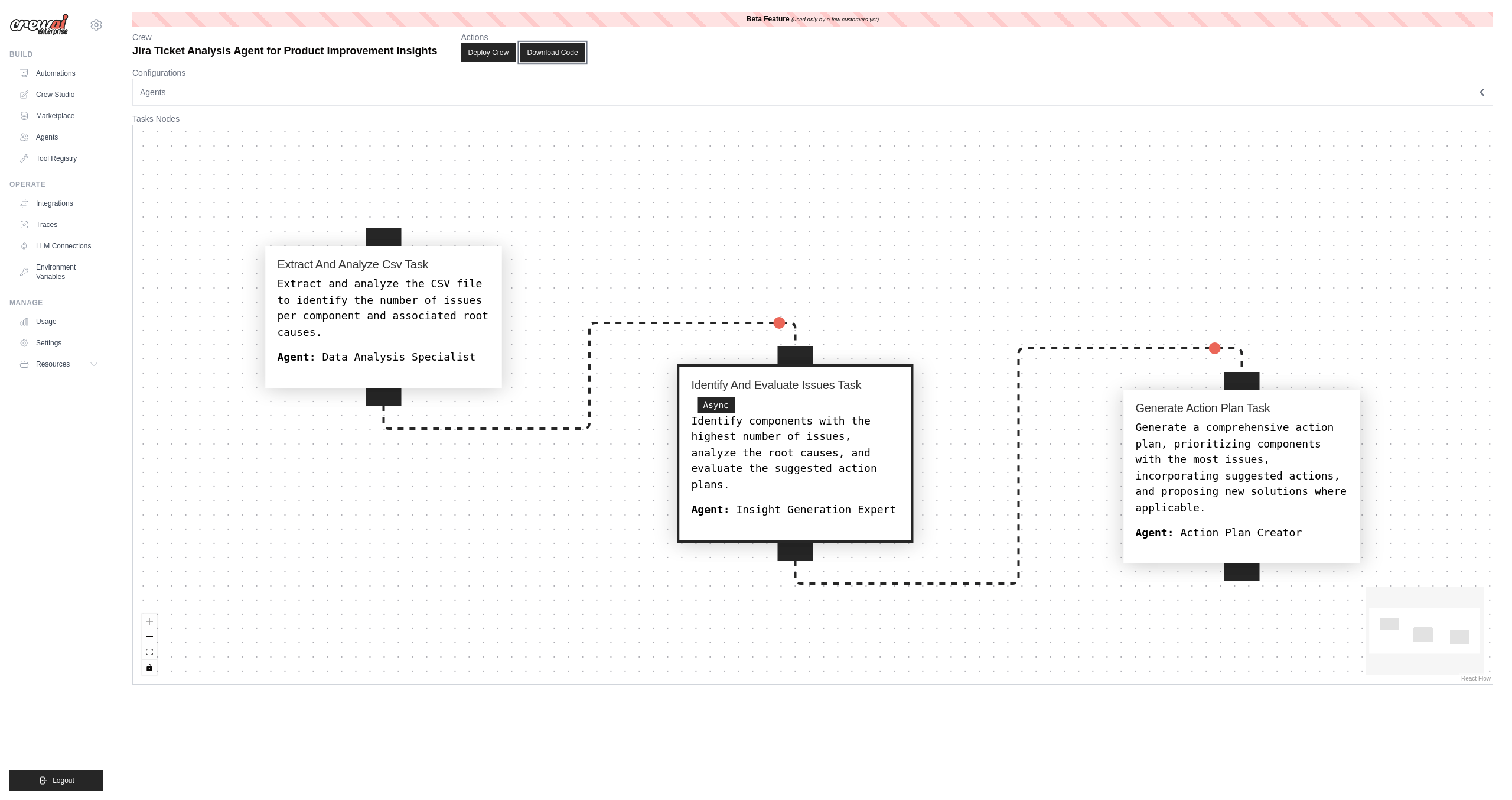
click at [585, 56] on button "Download Code" at bounding box center [553, 53] width 65 height 19
